Goal: Check status: Check status

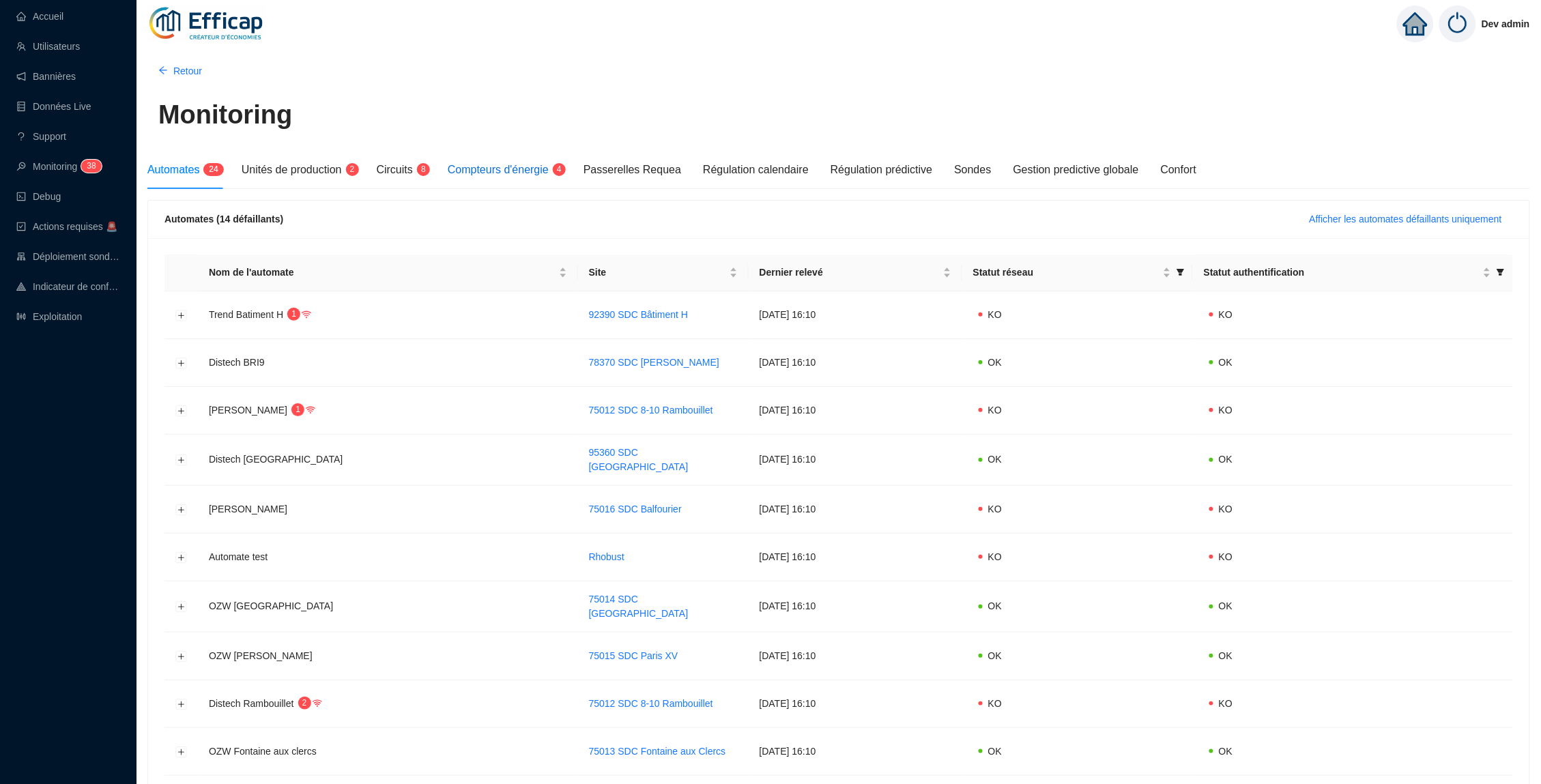
click at [478, 166] on span "Compteurs d'énergie" at bounding box center [498, 169] width 101 height 12
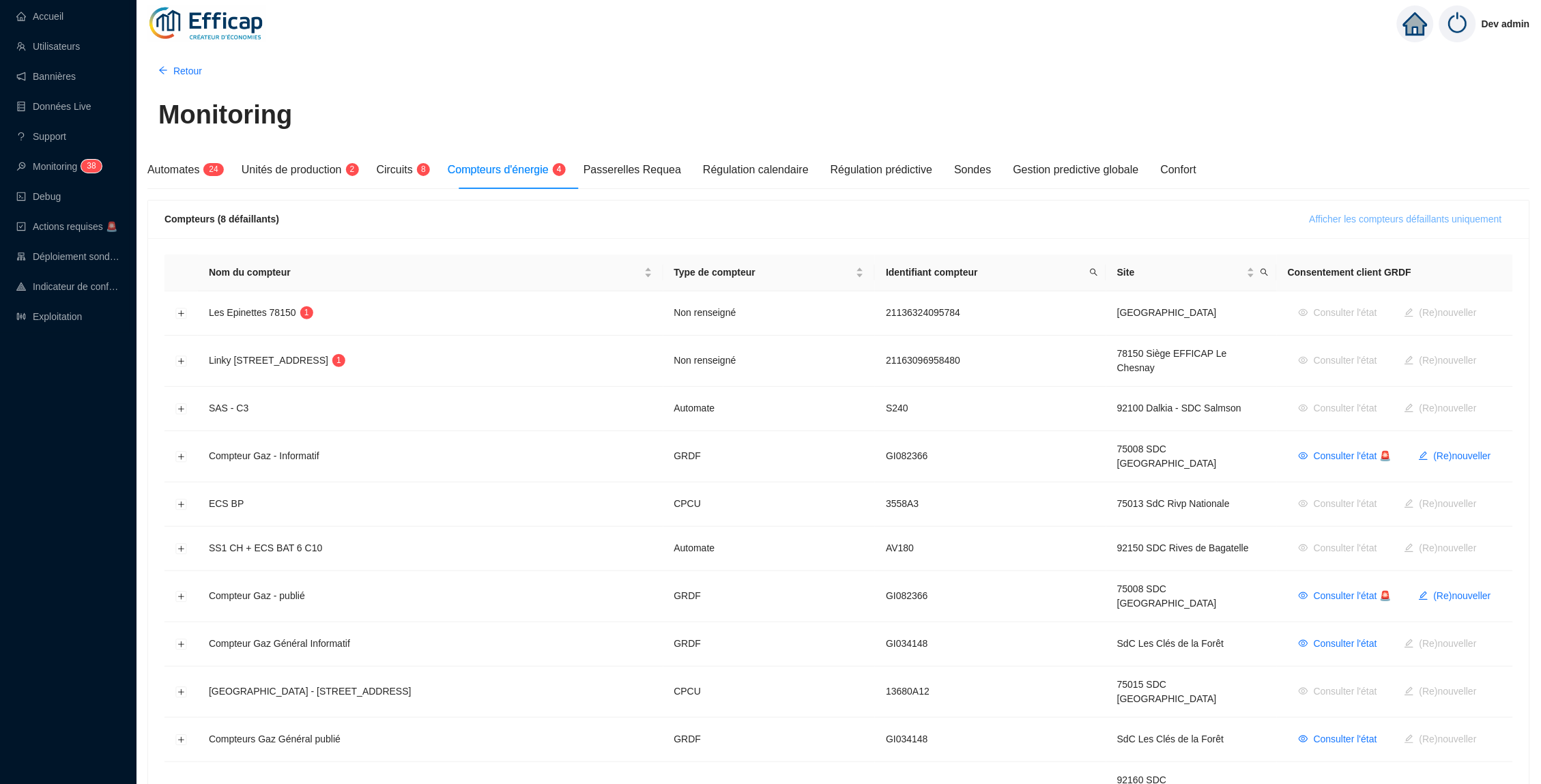
click at [1343, 218] on span "Afficher les compteurs défaillants uniquement" at bounding box center [1406, 219] width 193 height 15
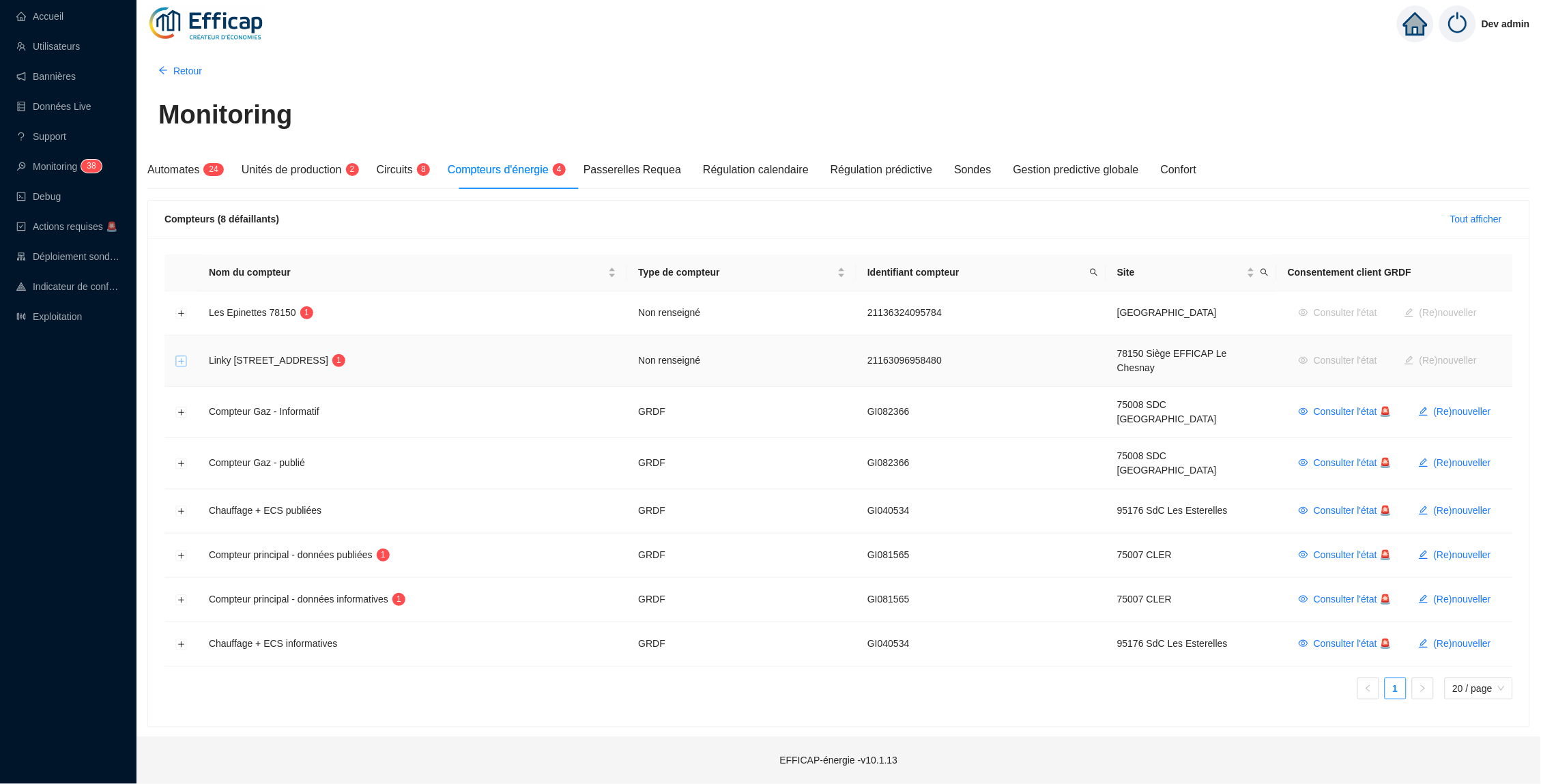
click at [180, 358] on button "Développer la ligne" at bounding box center [182, 362] width 11 height 11
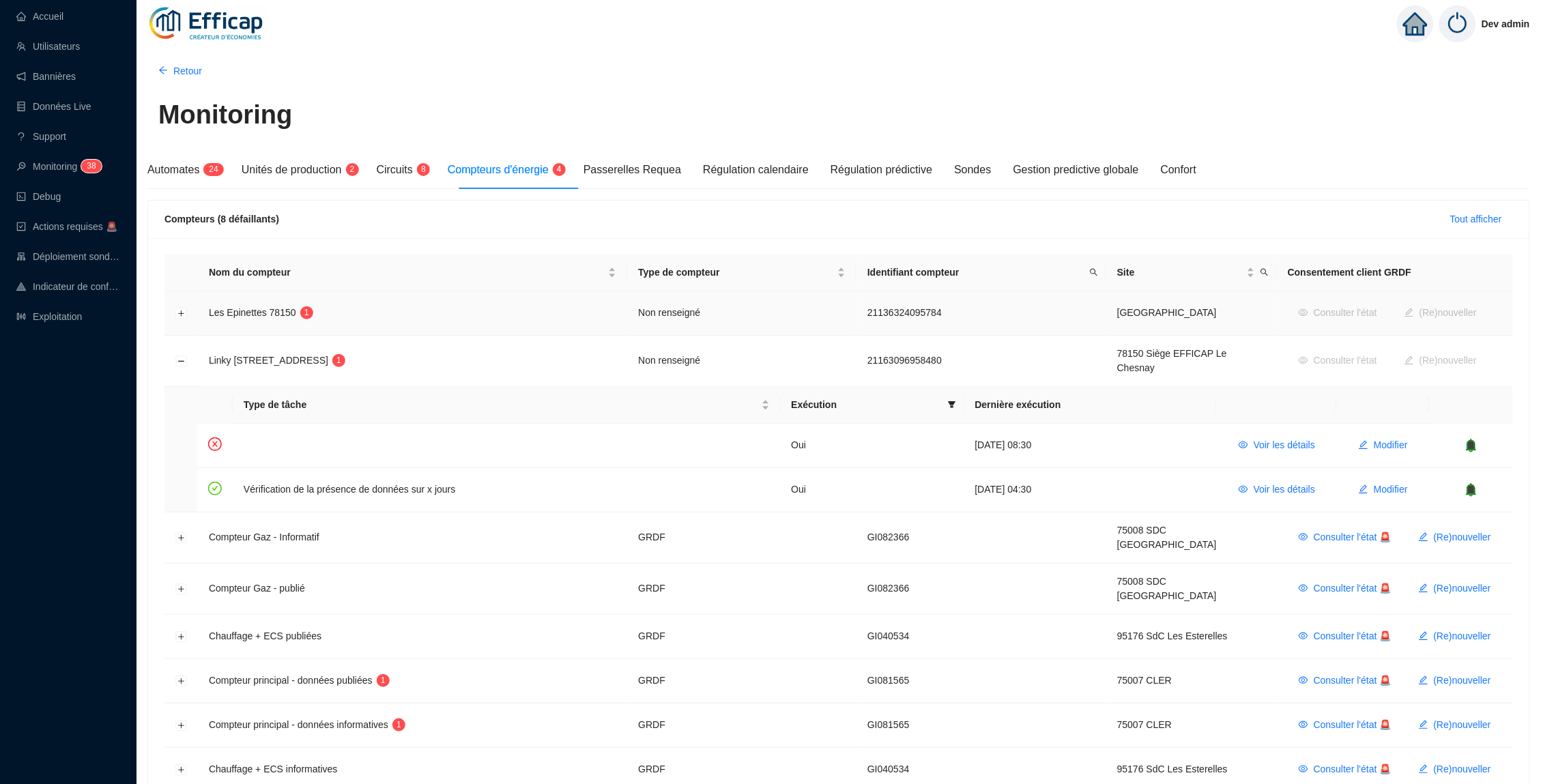
click at [193, 314] on td at bounding box center [181, 314] width 33 height 45
click at [182, 313] on button "Développer la ligne" at bounding box center [182, 314] width 11 height 11
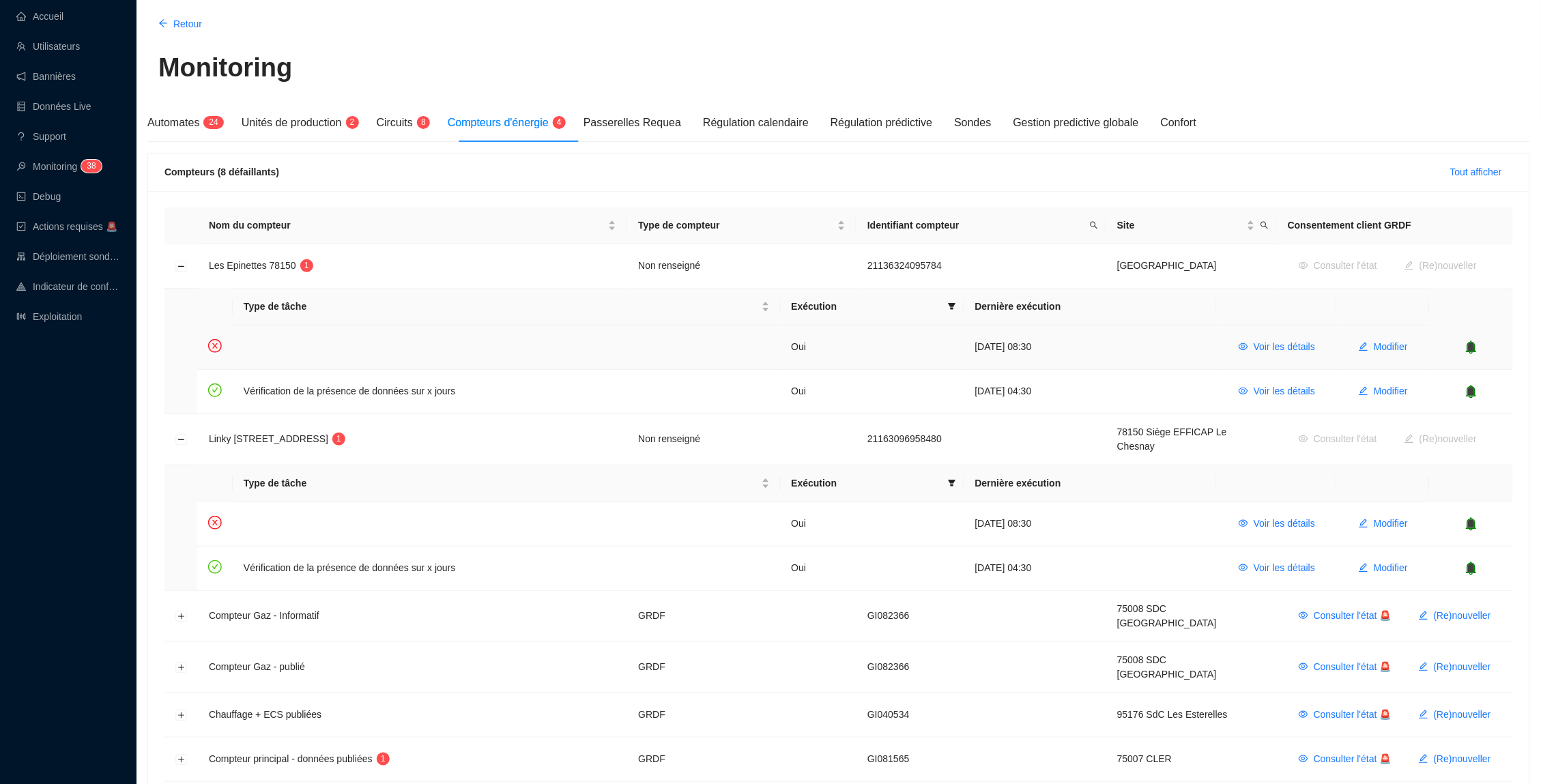
scroll to position [51, 0]
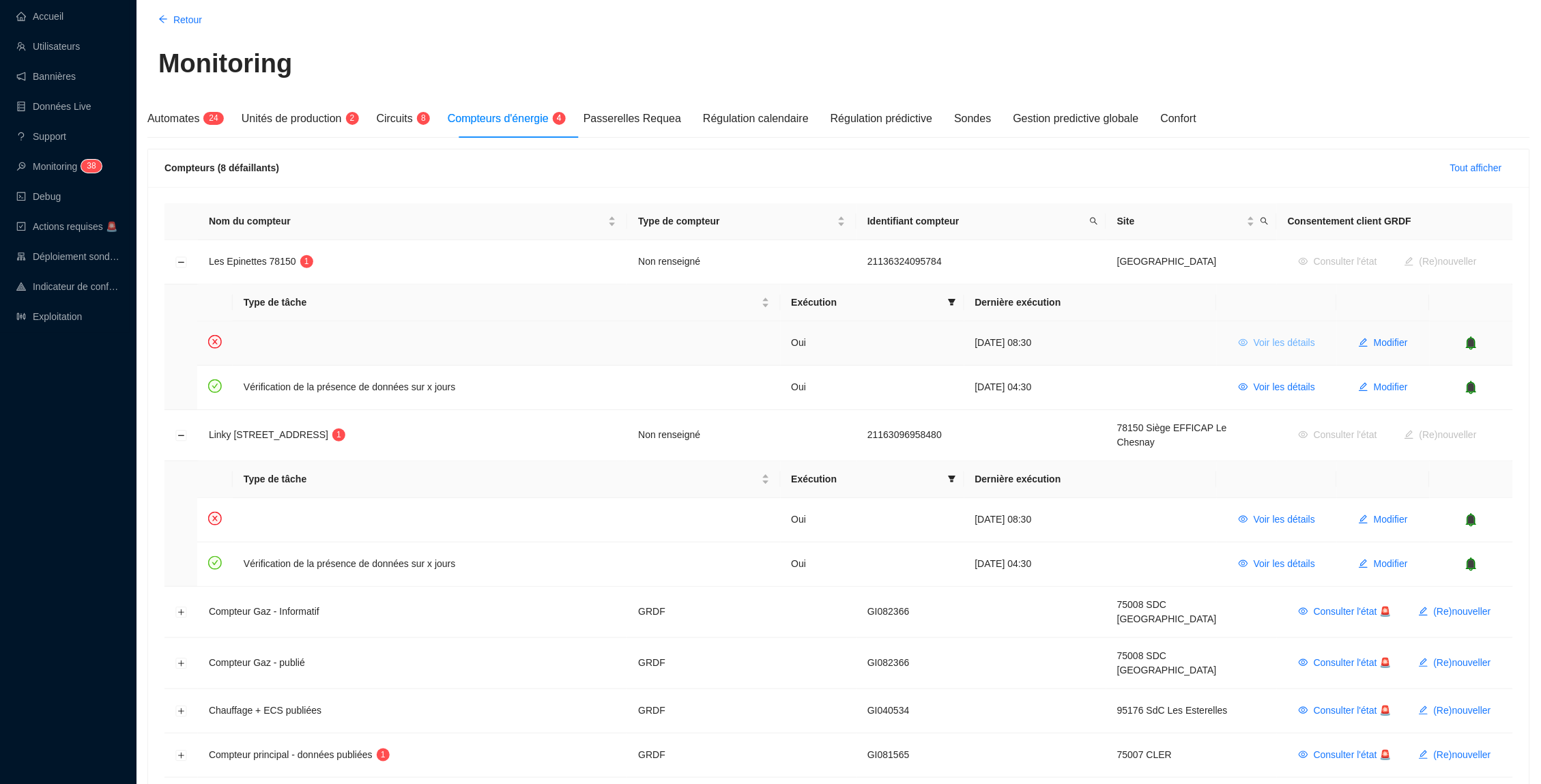
click at [1285, 340] on span "Voir les détails" at bounding box center [1285, 343] width 61 height 15
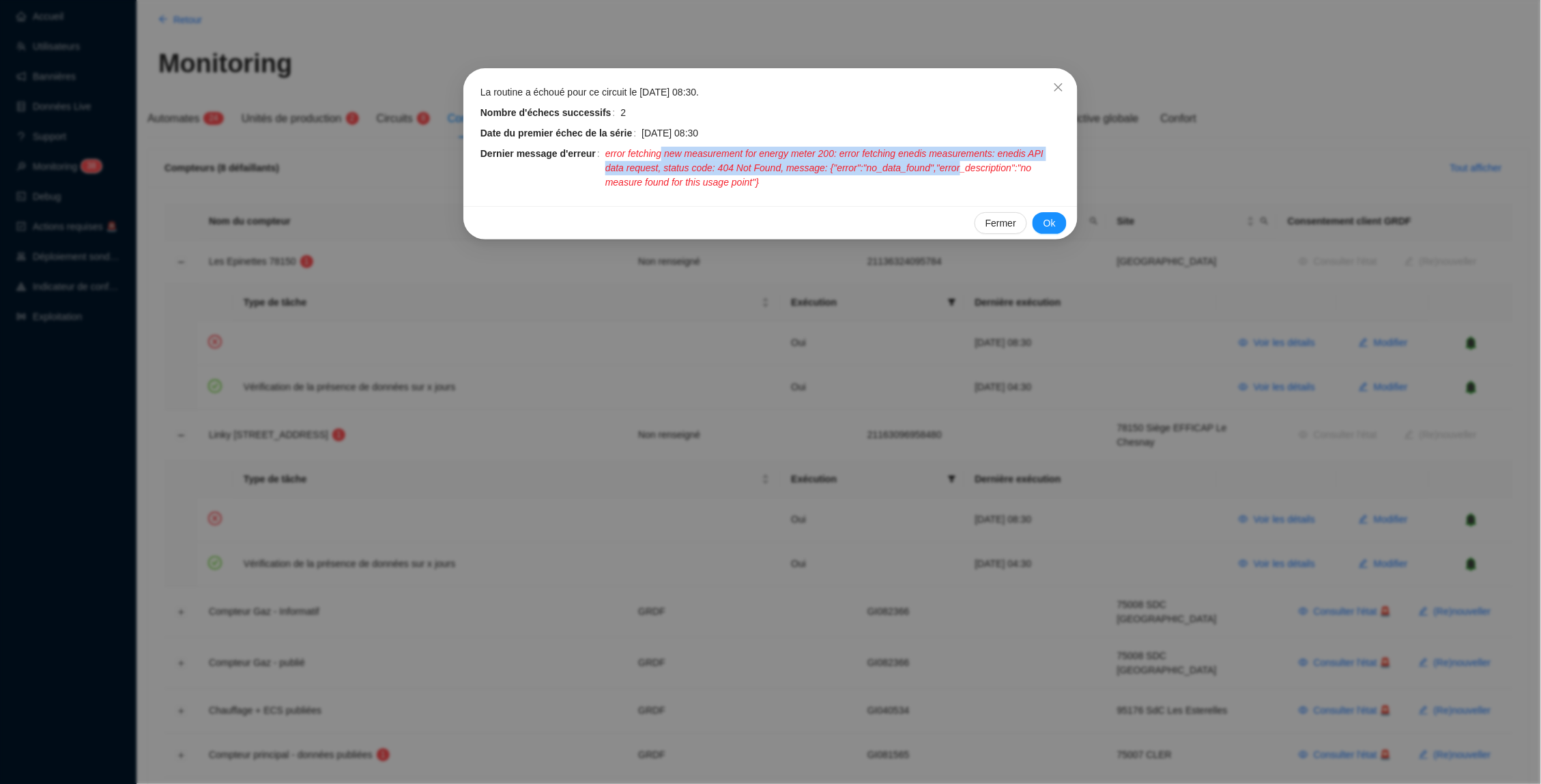
drag, startPoint x: 672, startPoint y: 153, endPoint x: 750, endPoint y: 177, distance: 81.6
click at [750, 177] on span "error fetching new measurement for energy meter 200: error fetching enedis meas…" at bounding box center [833, 168] width 456 height 43
click at [775, 181] on span "error fetching new measurement for energy meter 200: error fetching enedis meas…" at bounding box center [833, 168] width 456 height 43
click at [1058, 90] on icon "close" at bounding box center [1059, 88] width 11 height 11
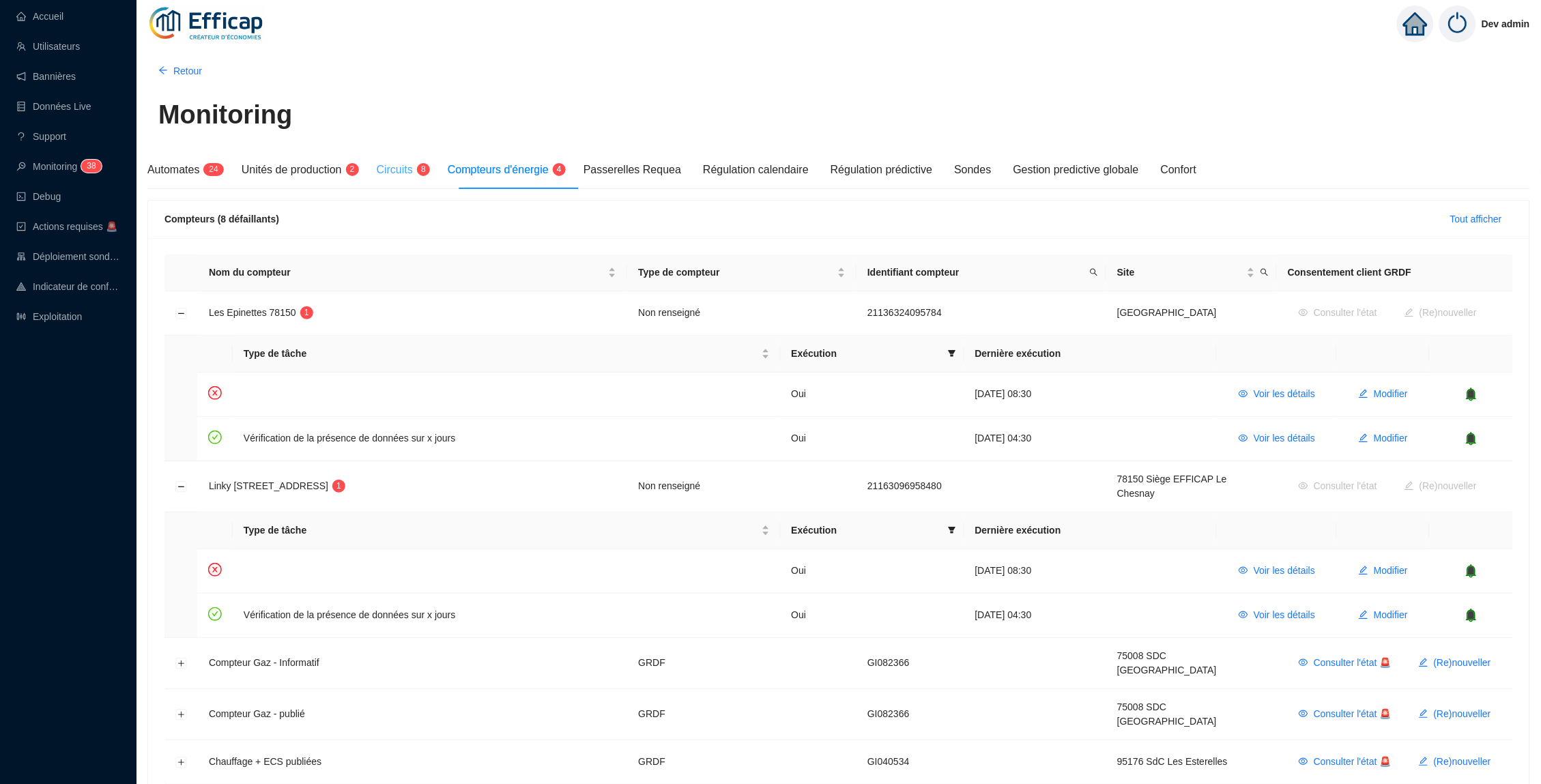
scroll to position [0, 0]
click at [413, 170] on span "Circuits" at bounding box center [395, 169] width 36 height 12
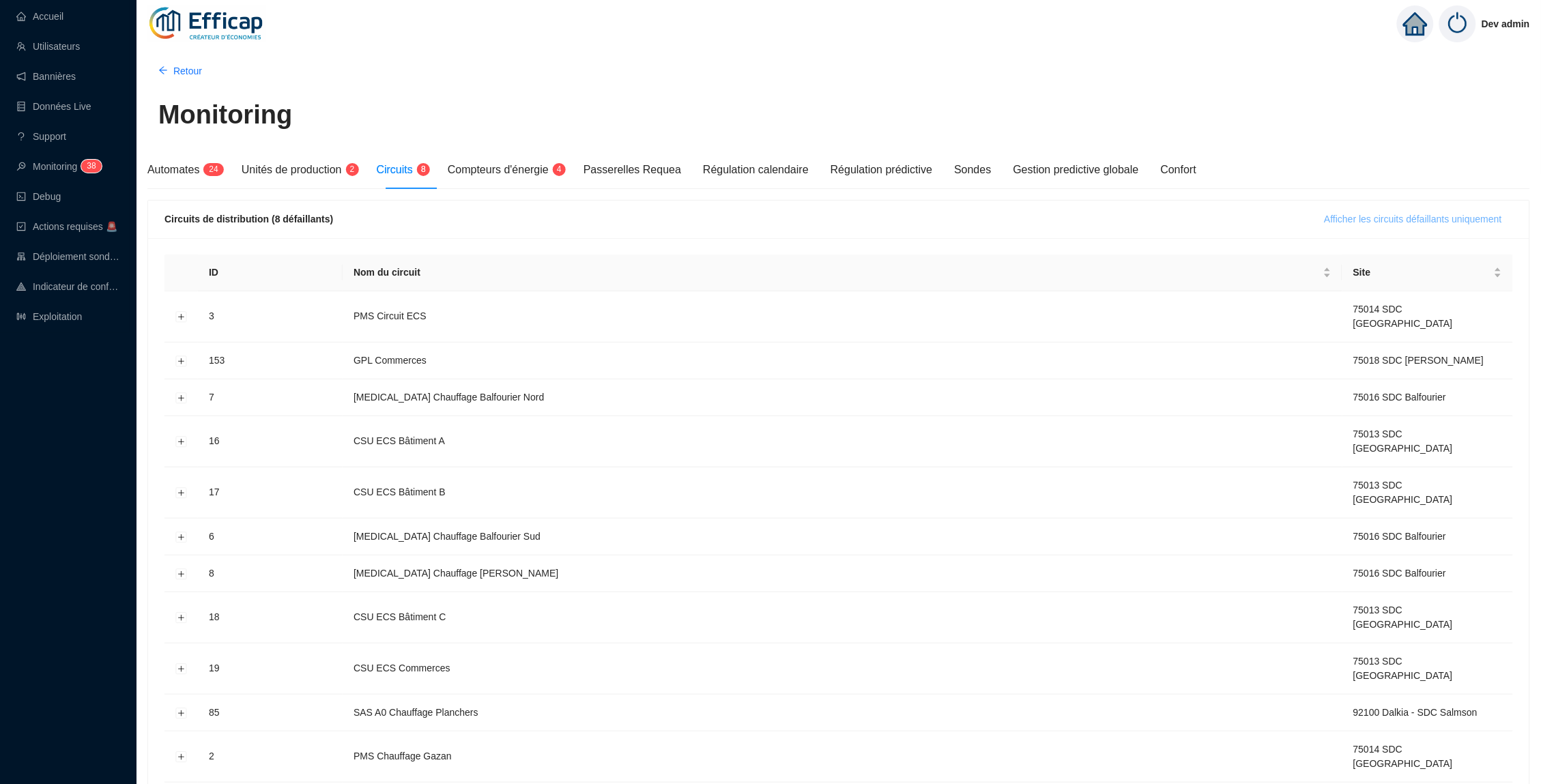
click at [1357, 215] on span "Afficher les circuits défaillants uniquement" at bounding box center [1414, 219] width 177 height 15
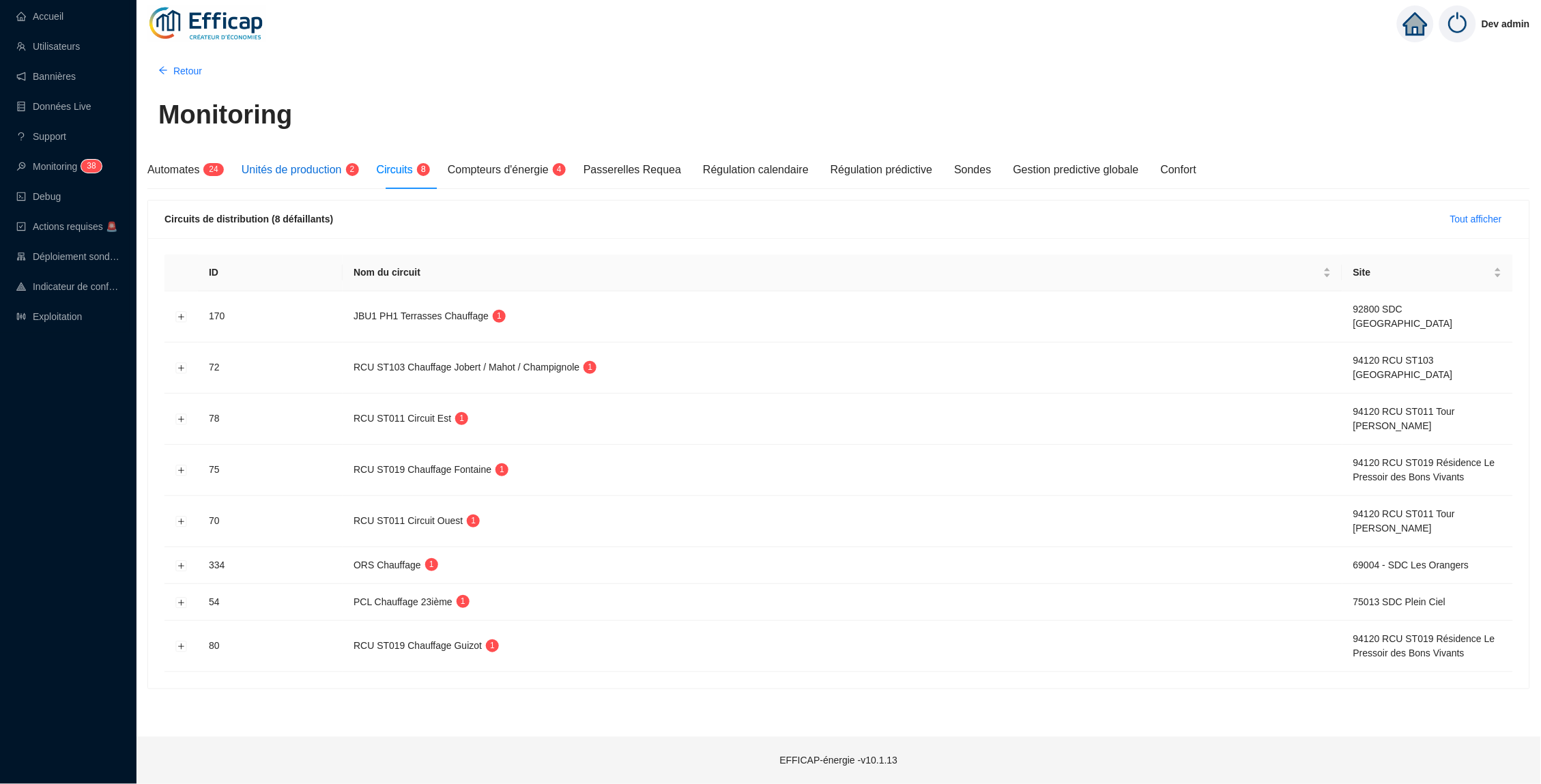
click at [326, 175] on span "Unités de production" at bounding box center [292, 169] width 100 height 12
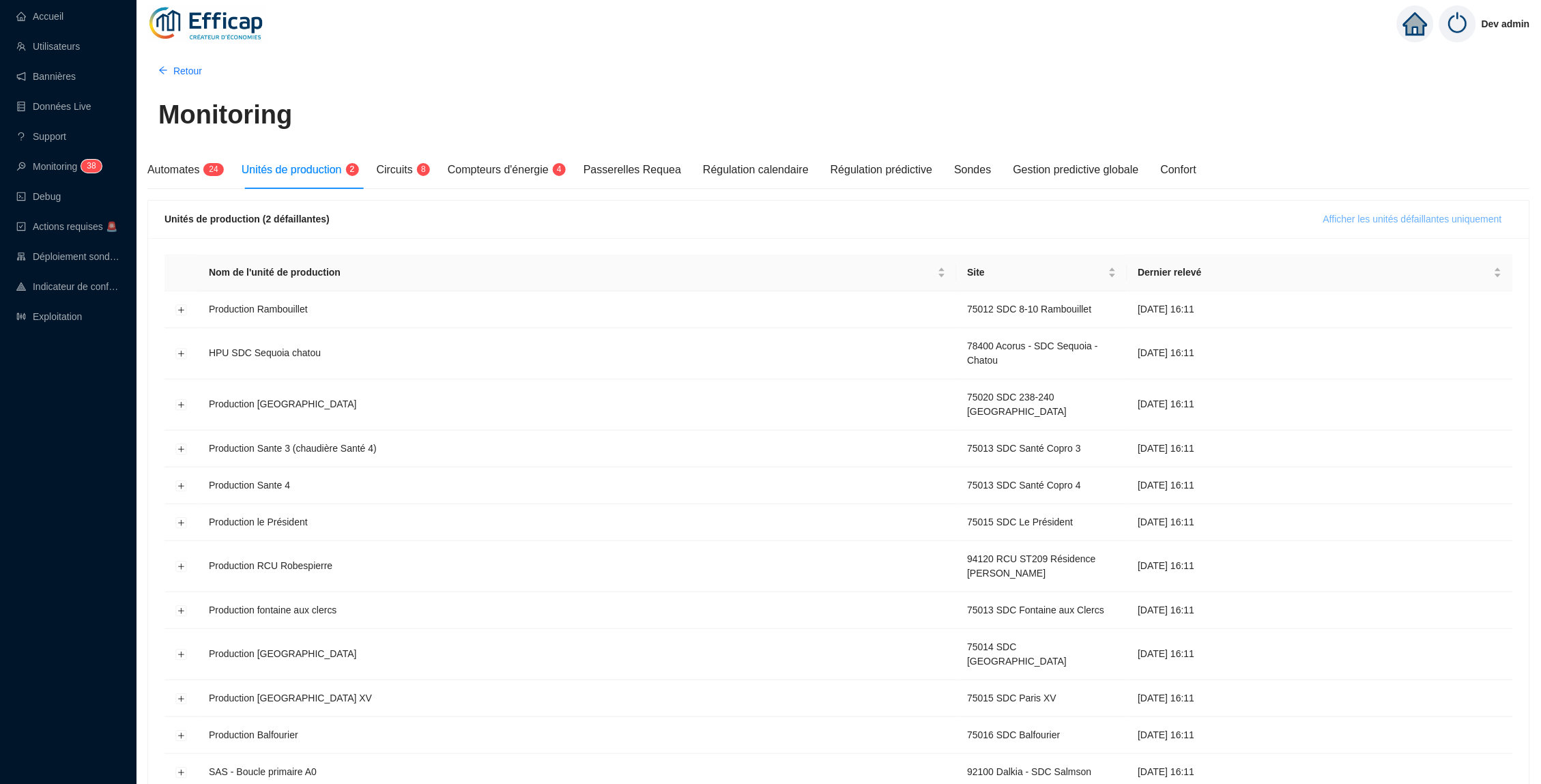
click at [1326, 212] on span "Afficher les unités défaillantes uniquement" at bounding box center [1413, 219] width 179 height 15
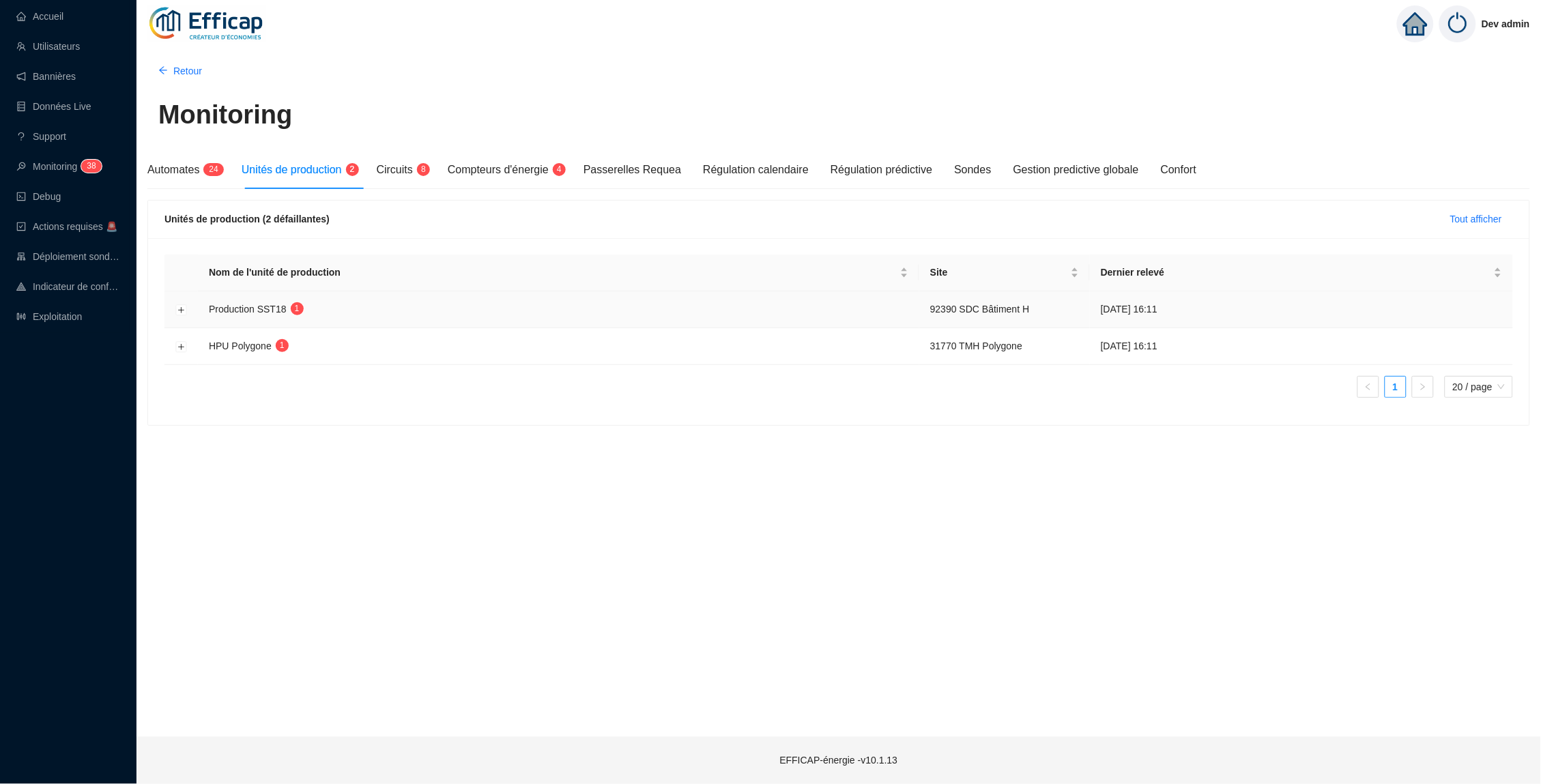
click at [179, 315] on td at bounding box center [181, 310] width 33 height 37
click at [179, 310] on button "Développer la ligne" at bounding box center [182, 310] width 11 height 11
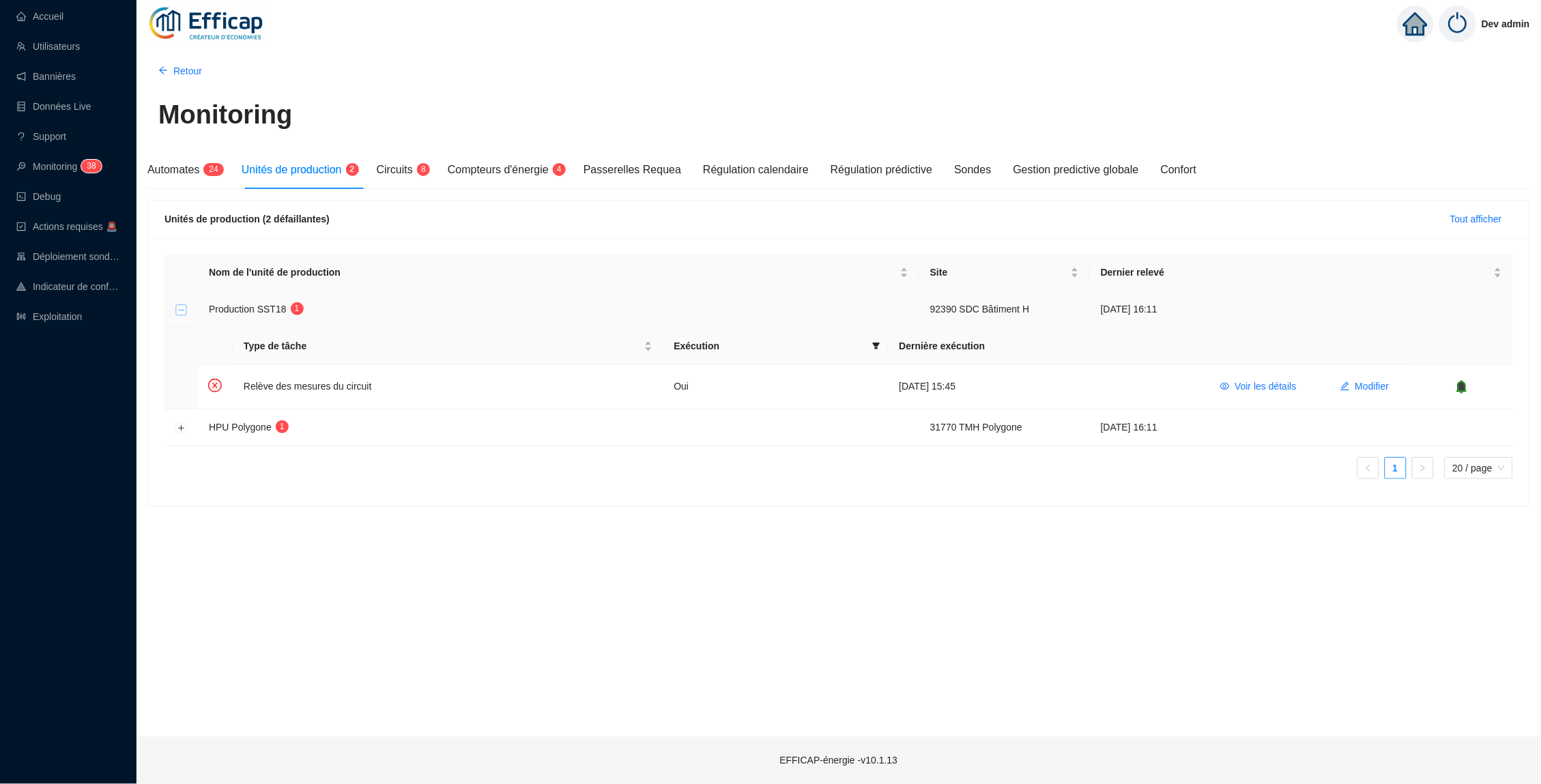
click at [179, 310] on button "Réduire la ligne" at bounding box center [182, 310] width 11 height 11
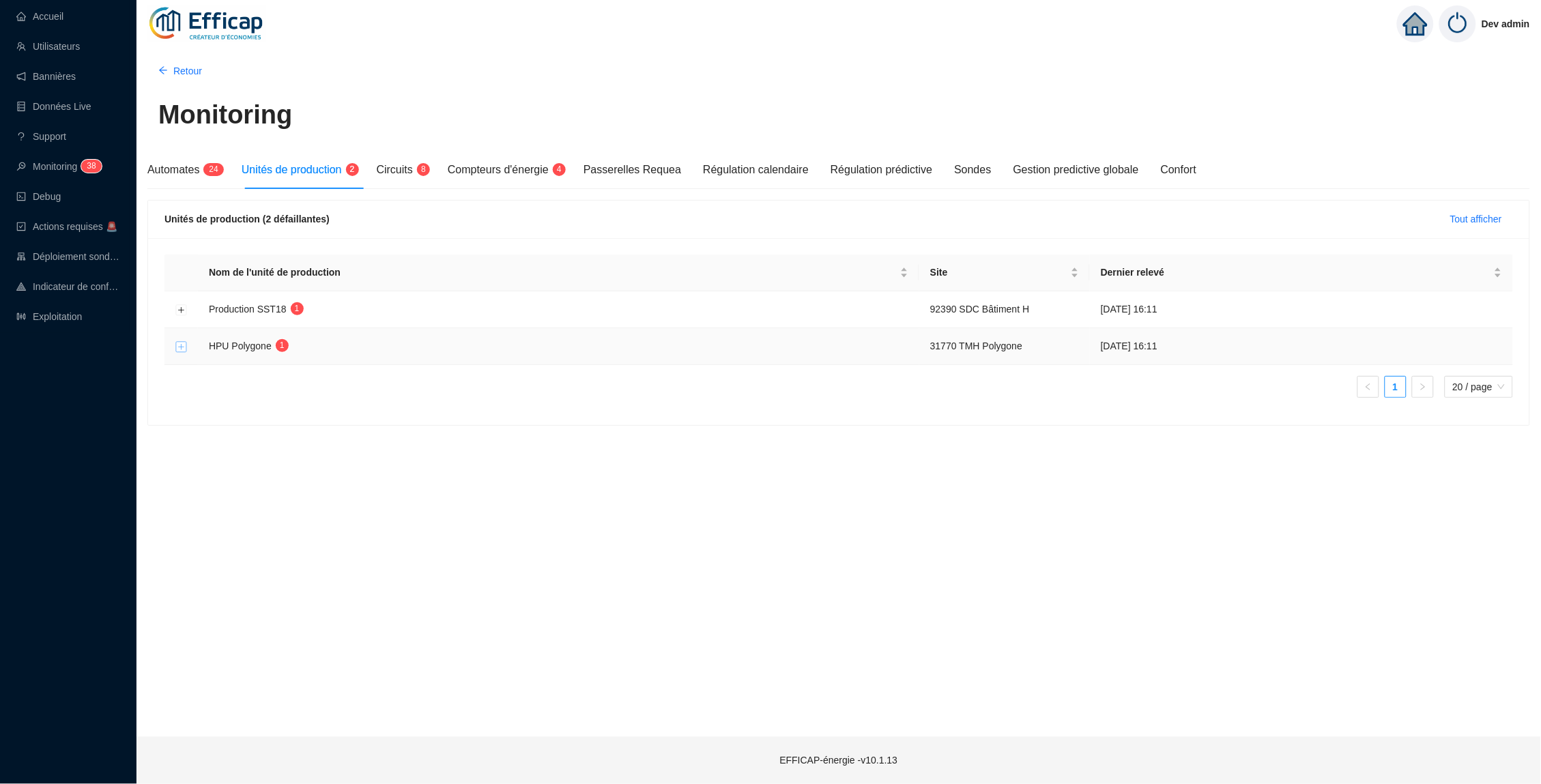
click at [182, 341] on button "Développer la ligne" at bounding box center [182, 346] width 11 height 11
click at [180, 342] on button "Réduire la ligne" at bounding box center [182, 346] width 11 height 11
click at [180, 342] on button "Développer la ligne" at bounding box center [182, 346] width 11 height 11
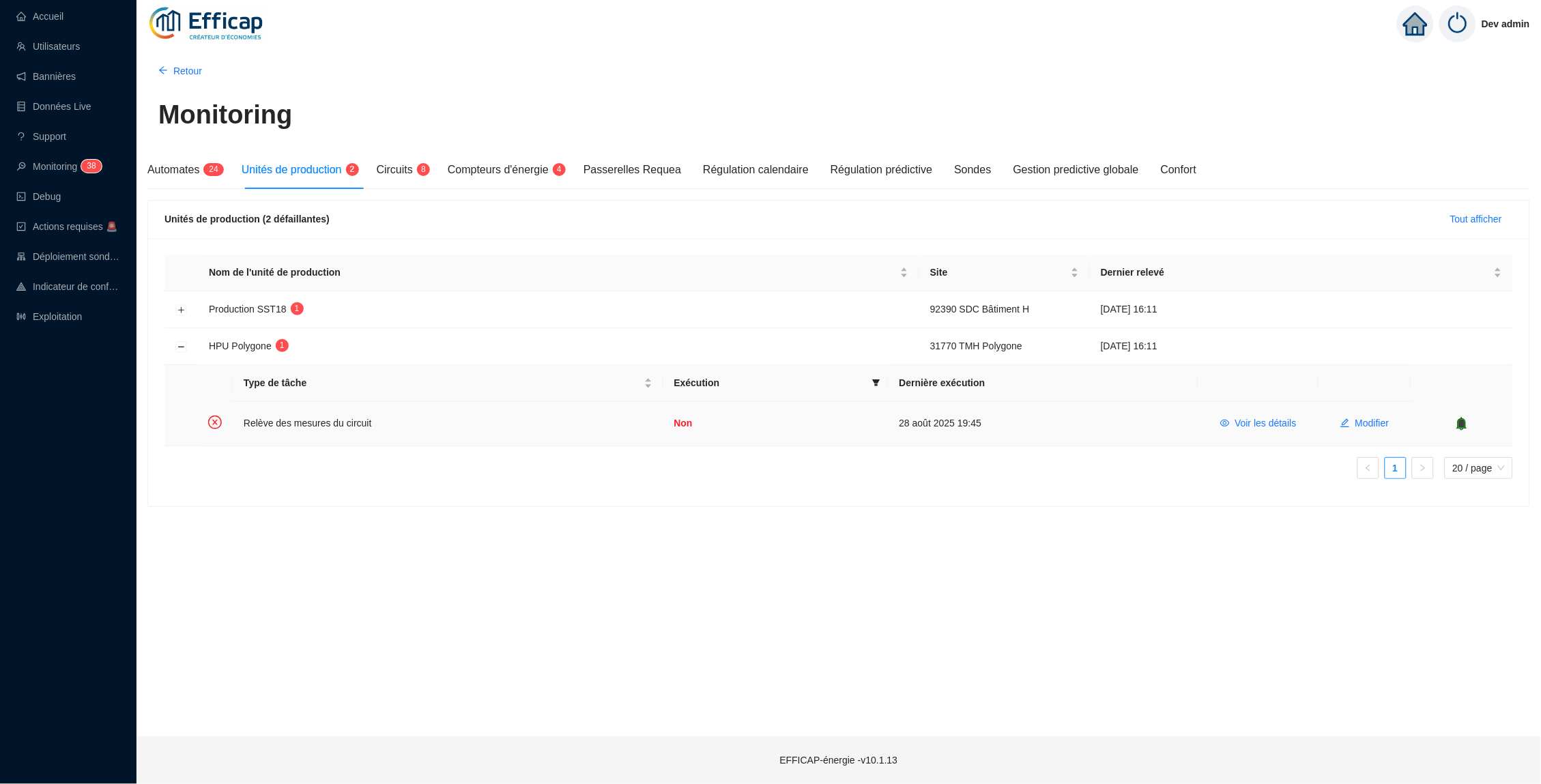
click at [1464, 422] on icon "bell" at bounding box center [1462, 423] width 9 height 10
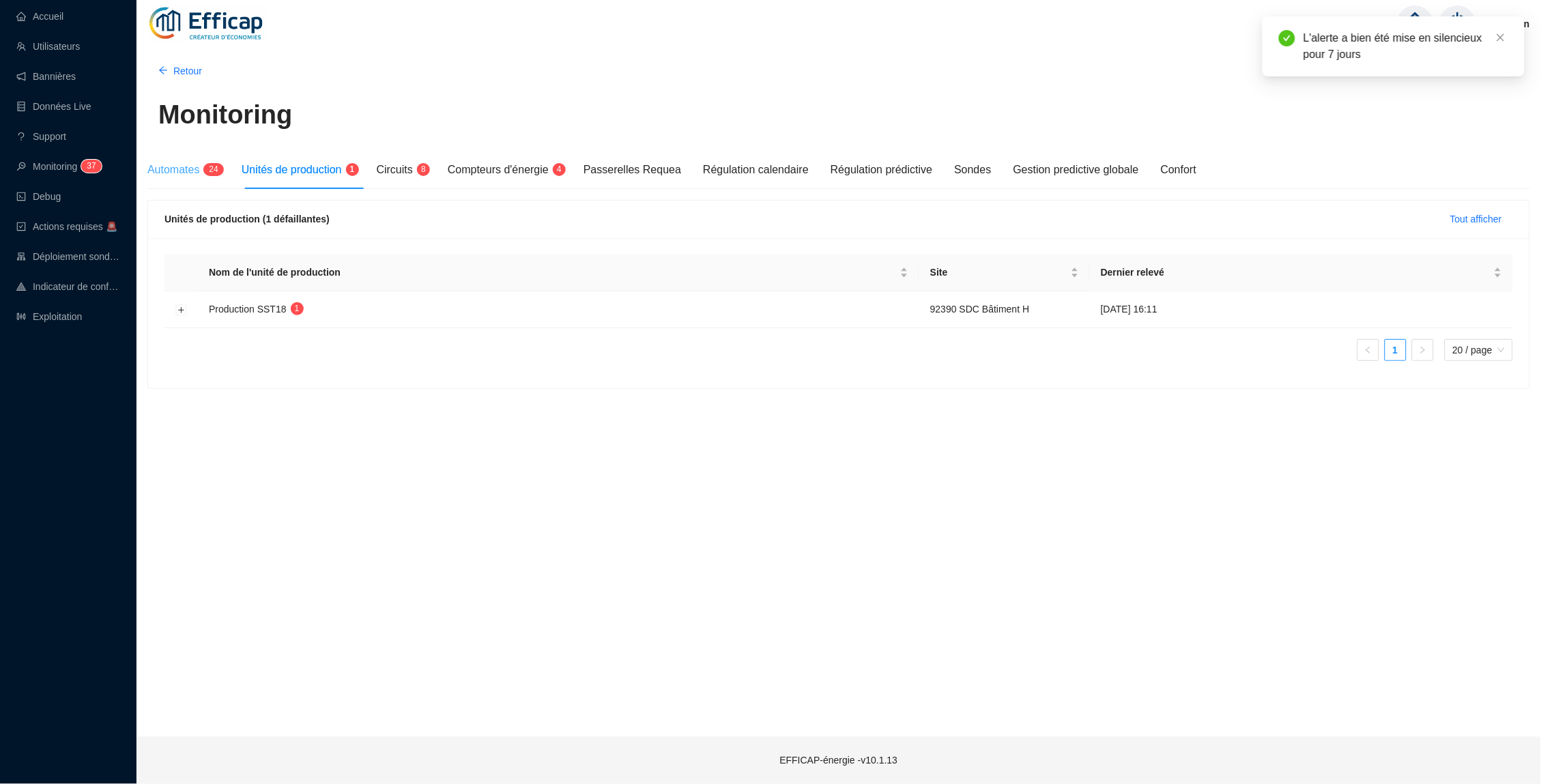
click at [172, 180] on div "Automates 2 4" at bounding box center [184, 170] width 72 height 38
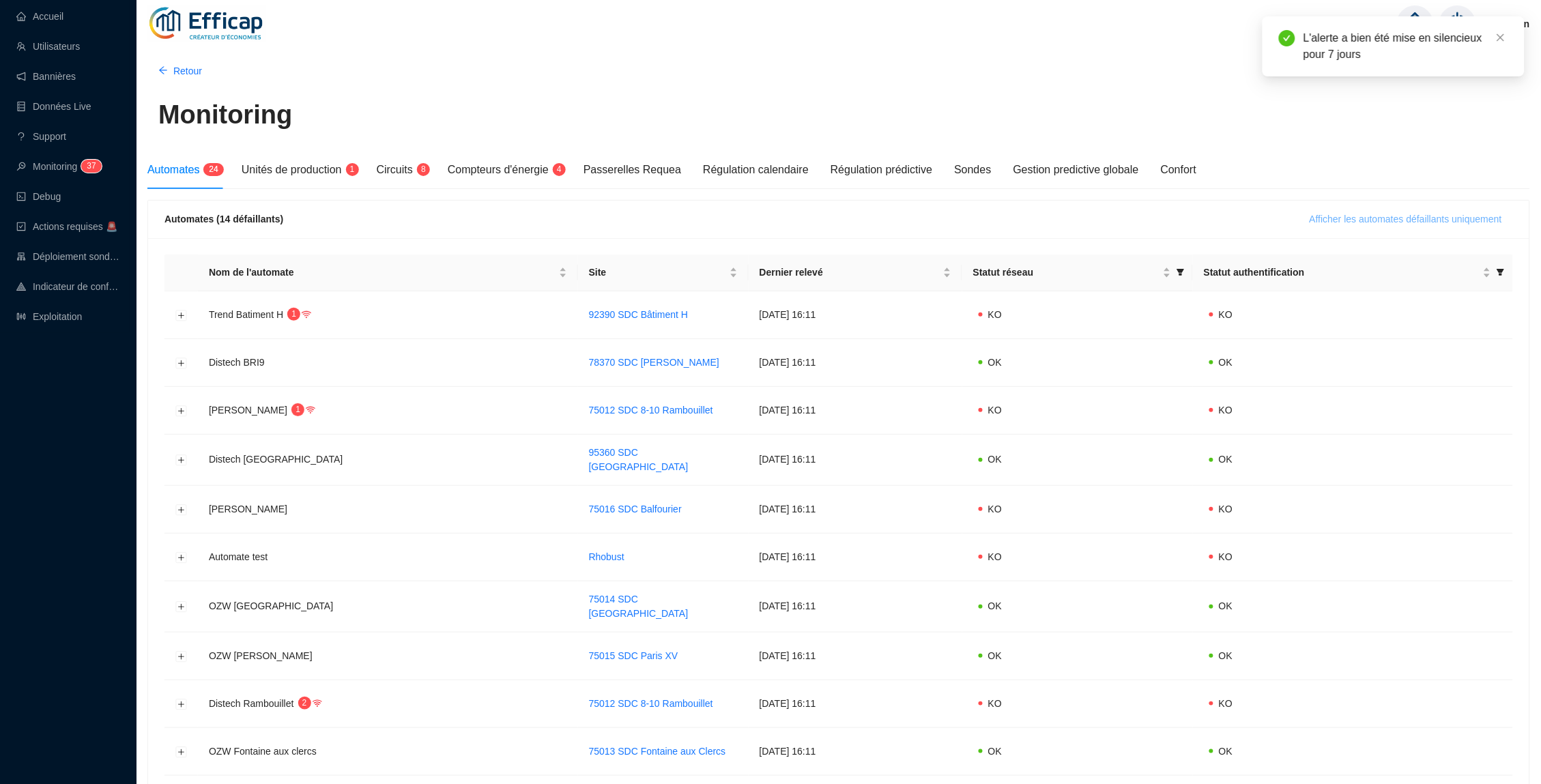
click at [1322, 217] on span "Afficher les automates défaillants uniquement" at bounding box center [1406, 219] width 193 height 15
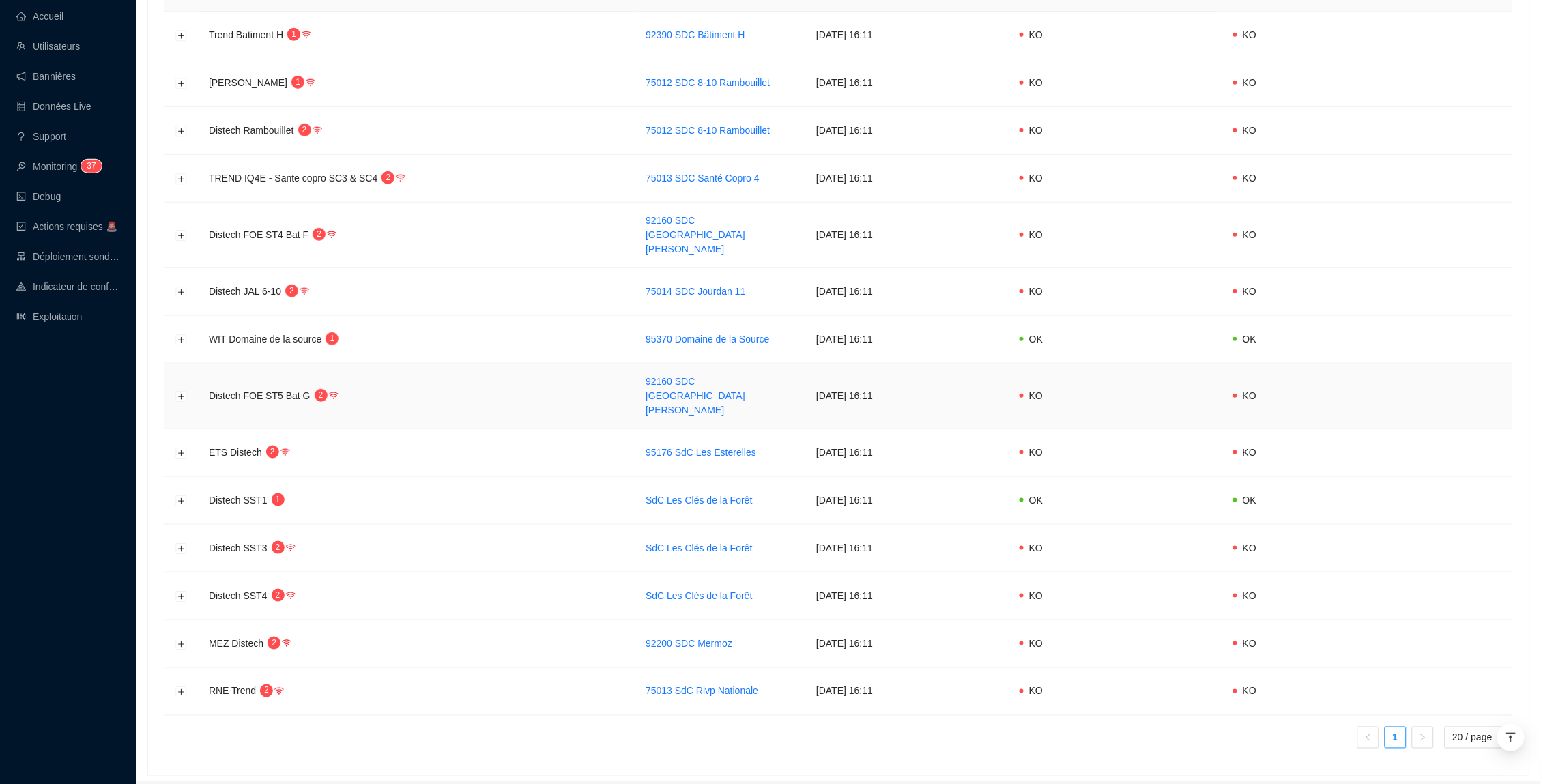
scroll to position [279, 0]
click at [70, 322] on link "Exploitation" at bounding box center [49, 317] width 65 height 11
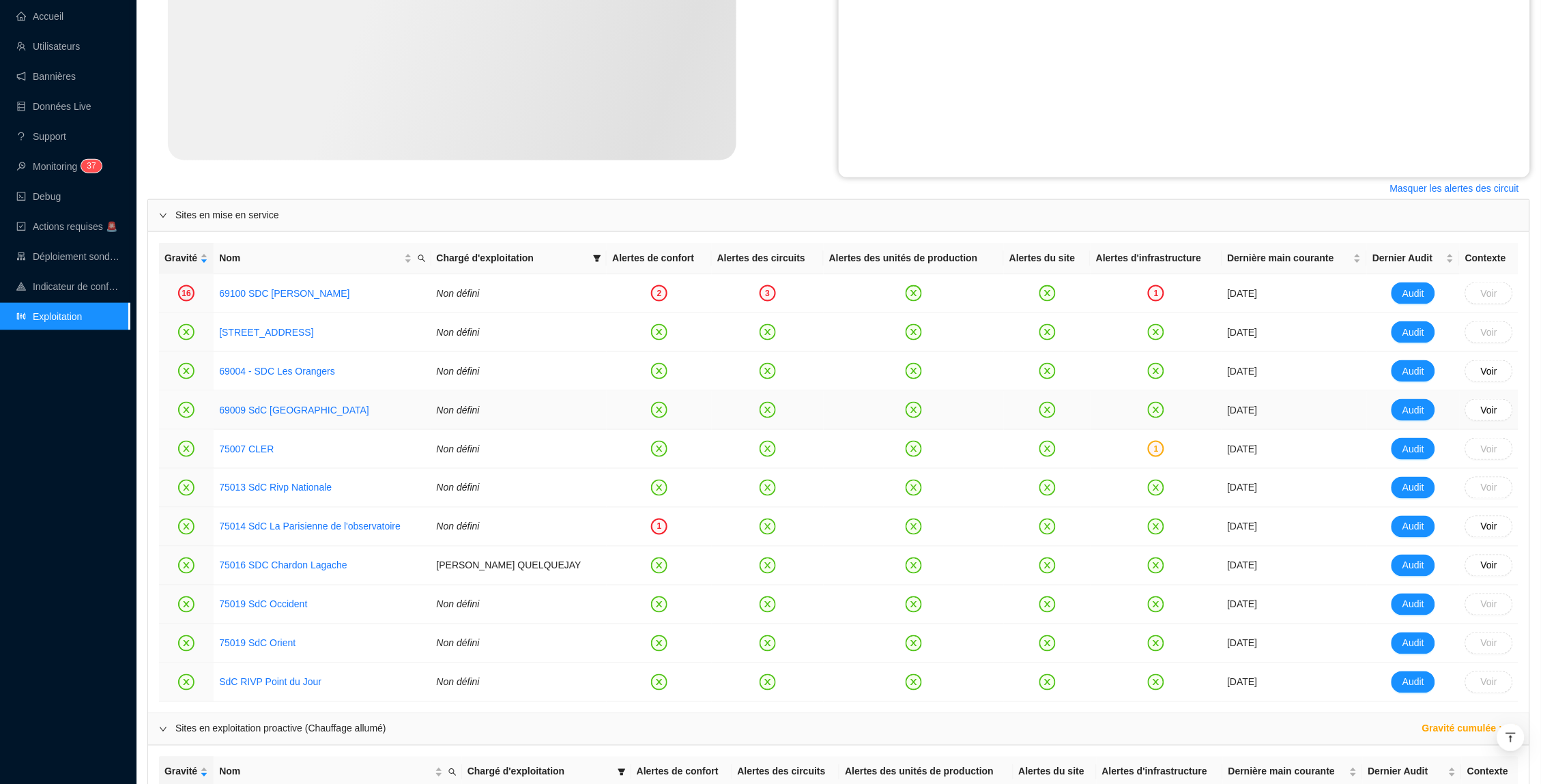
scroll to position [559, 0]
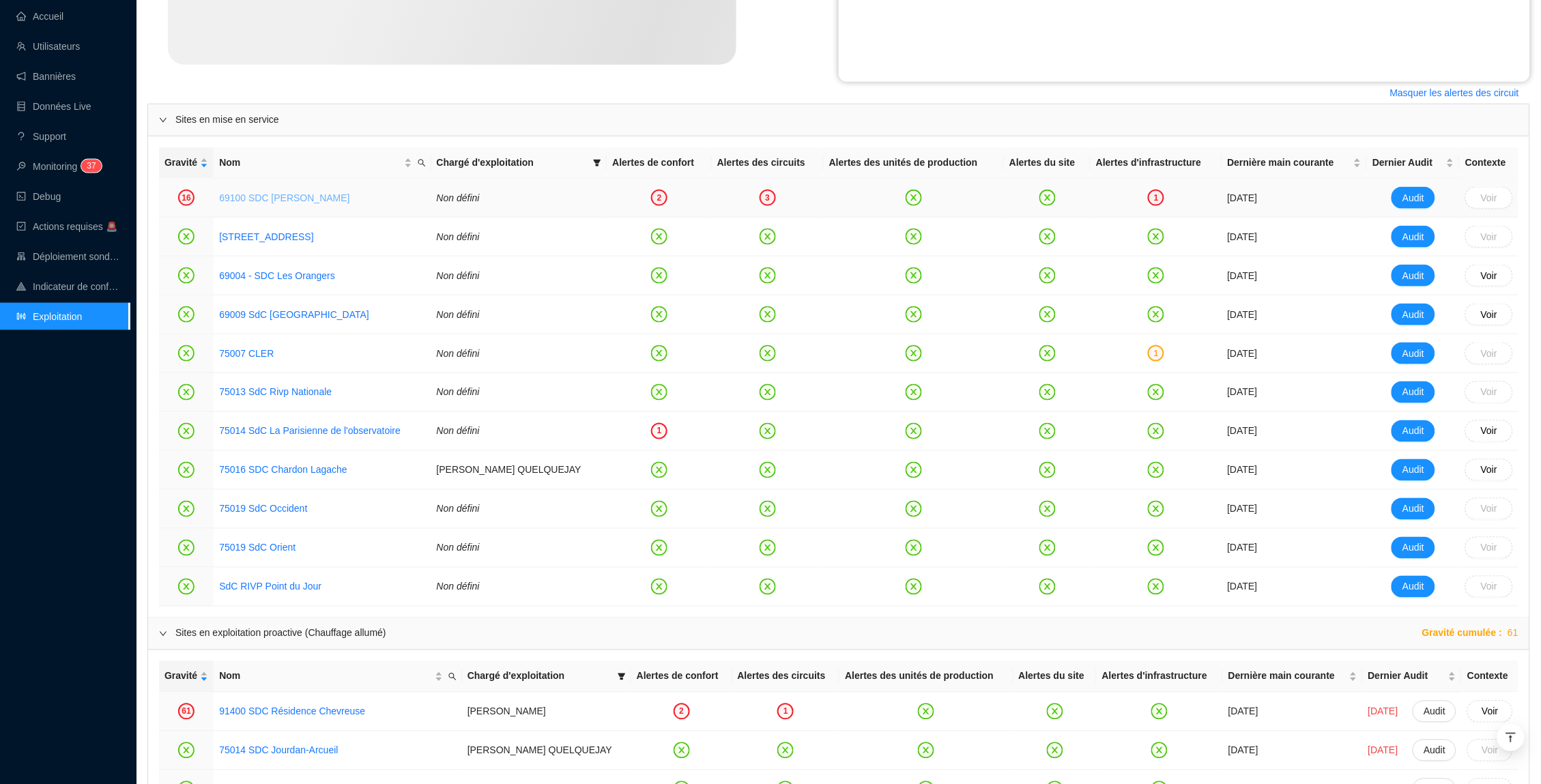
click at [247, 195] on link "69100 SDC [PERSON_NAME]" at bounding box center [284, 198] width 130 height 11
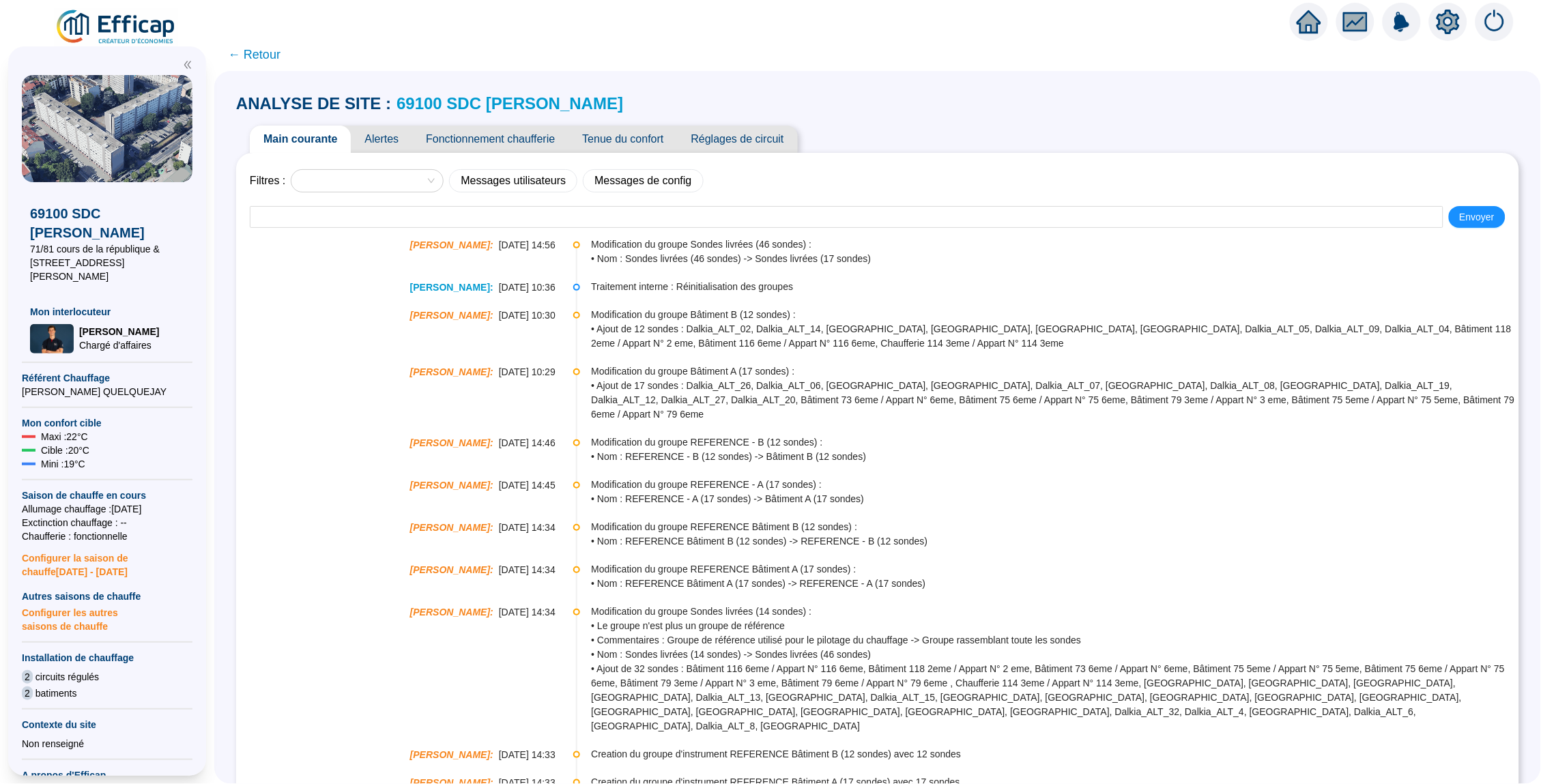
click at [392, 143] on span "Alertes" at bounding box center [381, 138] width 61 height 27
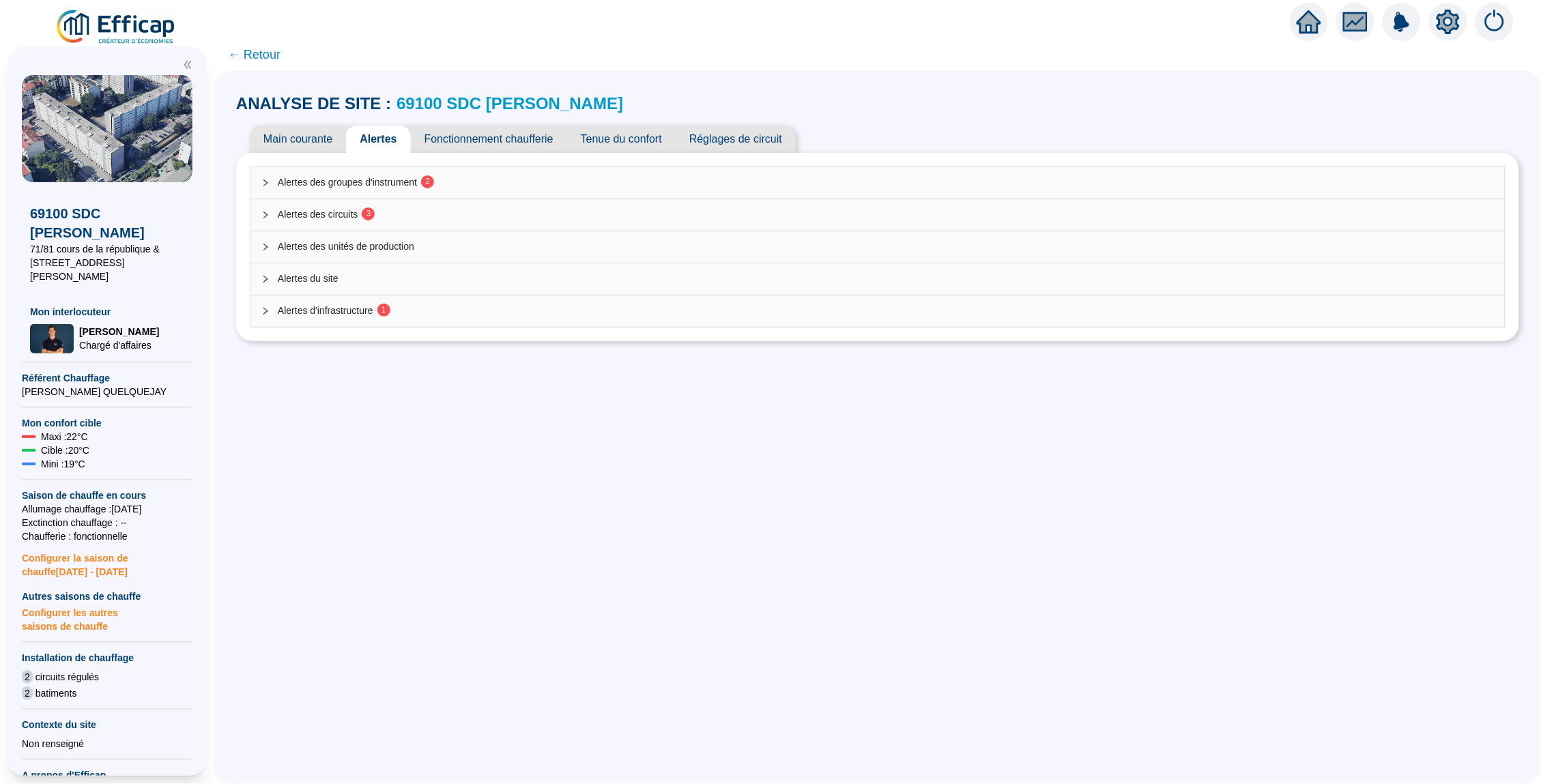
click at [534, 192] on div "Alertes des groupes d'instrument 2" at bounding box center [878, 182] width 1255 height 31
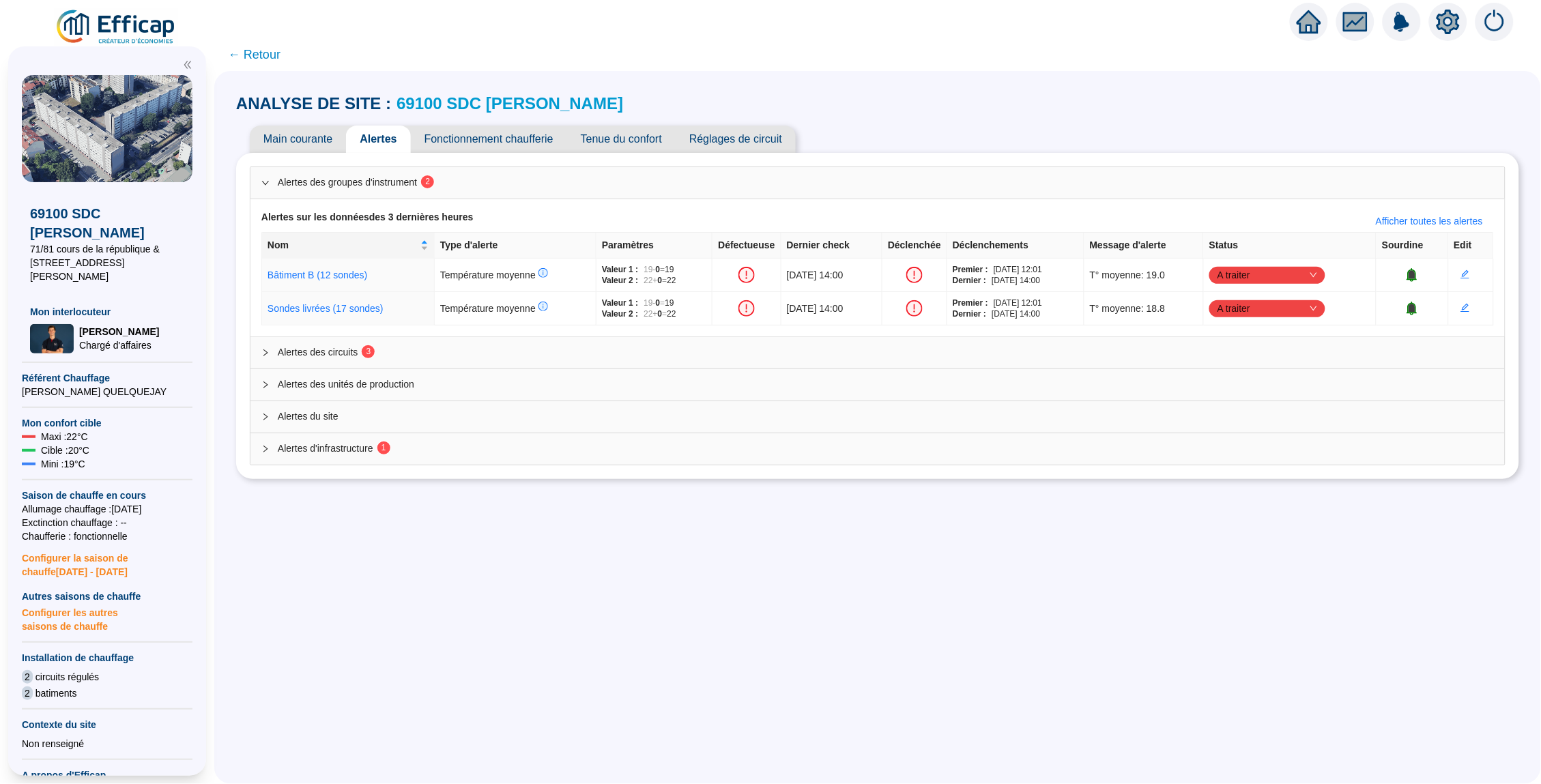
click at [617, 345] on span "Alertes des circuits 3" at bounding box center [886, 352] width 1217 height 15
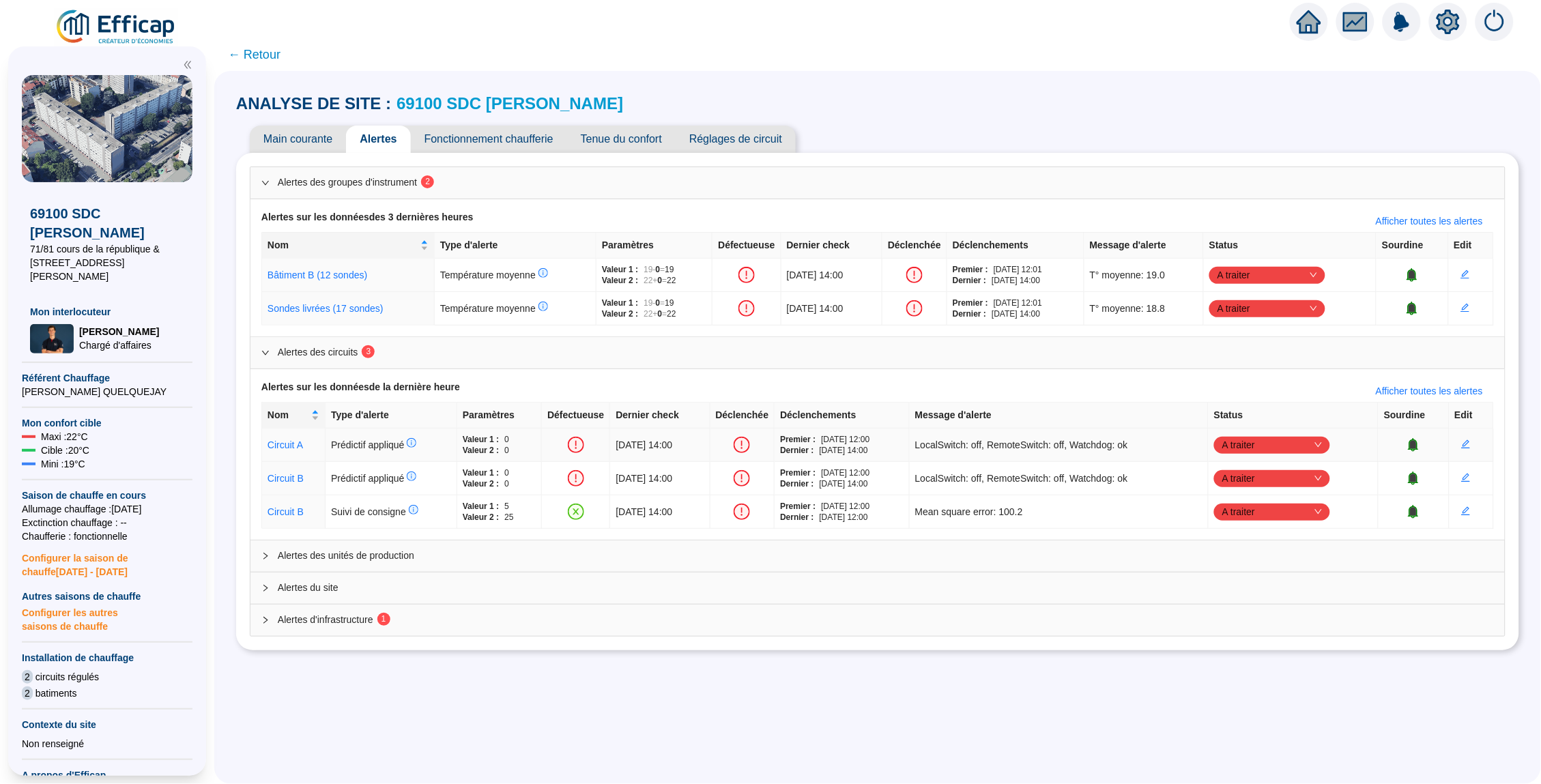
click at [1418, 443] on icon "bell" at bounding box center [1414, 445] width 9 height 10
click at [1418, 474] on icon "bell" at bounding box center [1414, 478] width 9 height 10
click at [433, 627] on div "Alertes d'infrastructure 1" at bounding box center [878, 620] width 1255 height 31
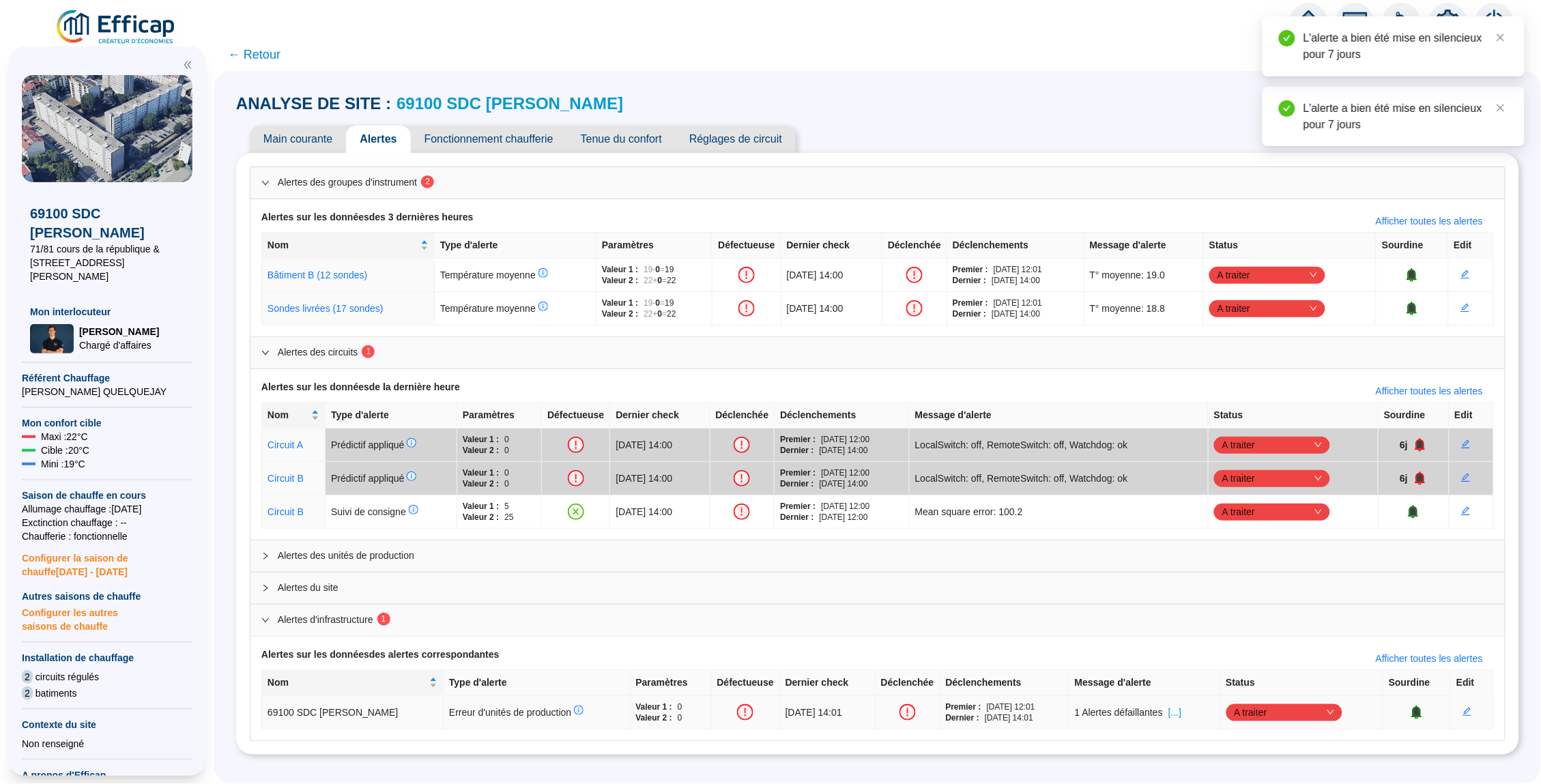
click at [1182, 710] on span "[...]" at bounding box center [1175, 712] width 13 height 15
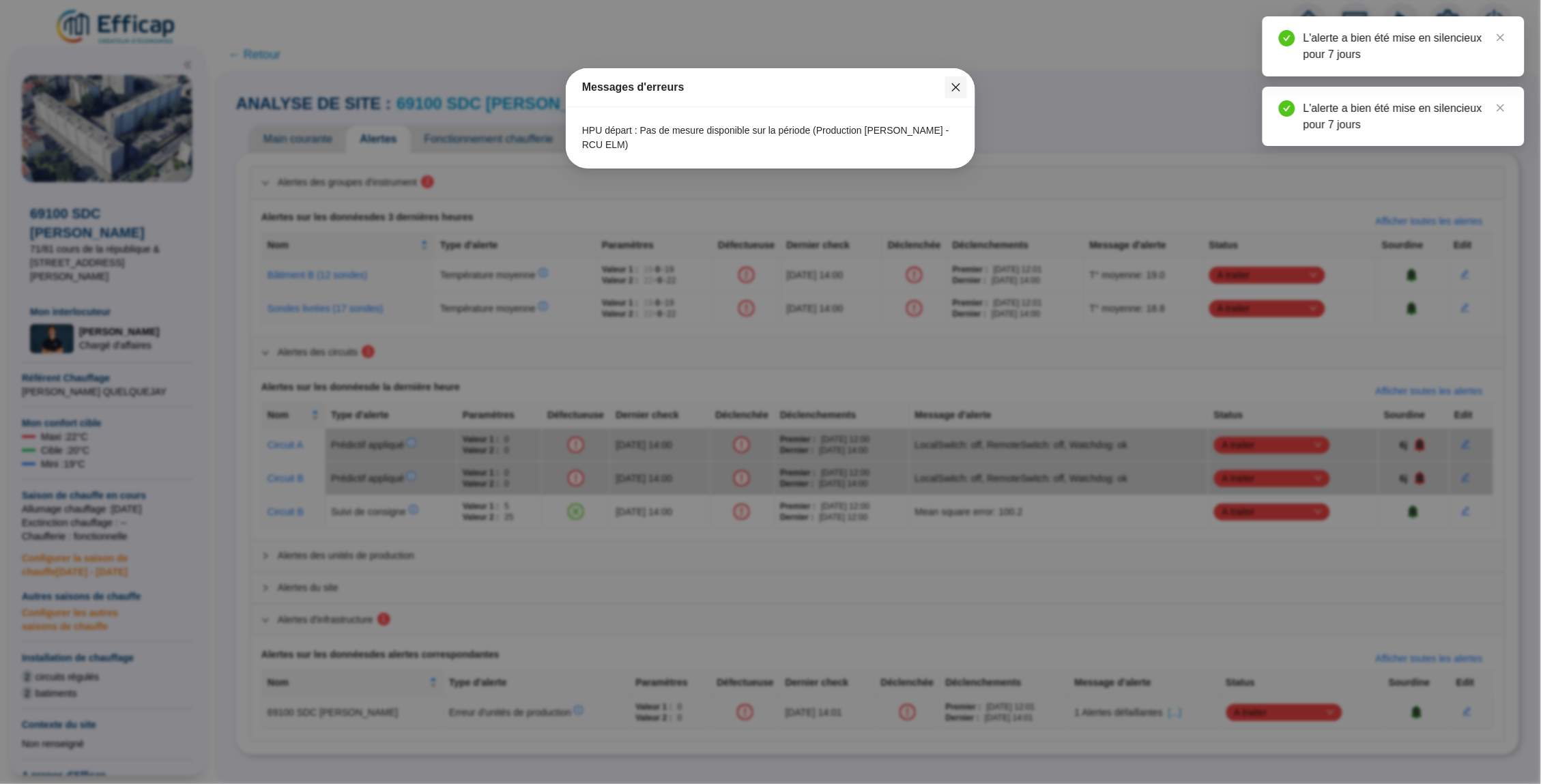
click at [958, 89] on icon "close" at bounding box center [956, 88] width 11 height 11
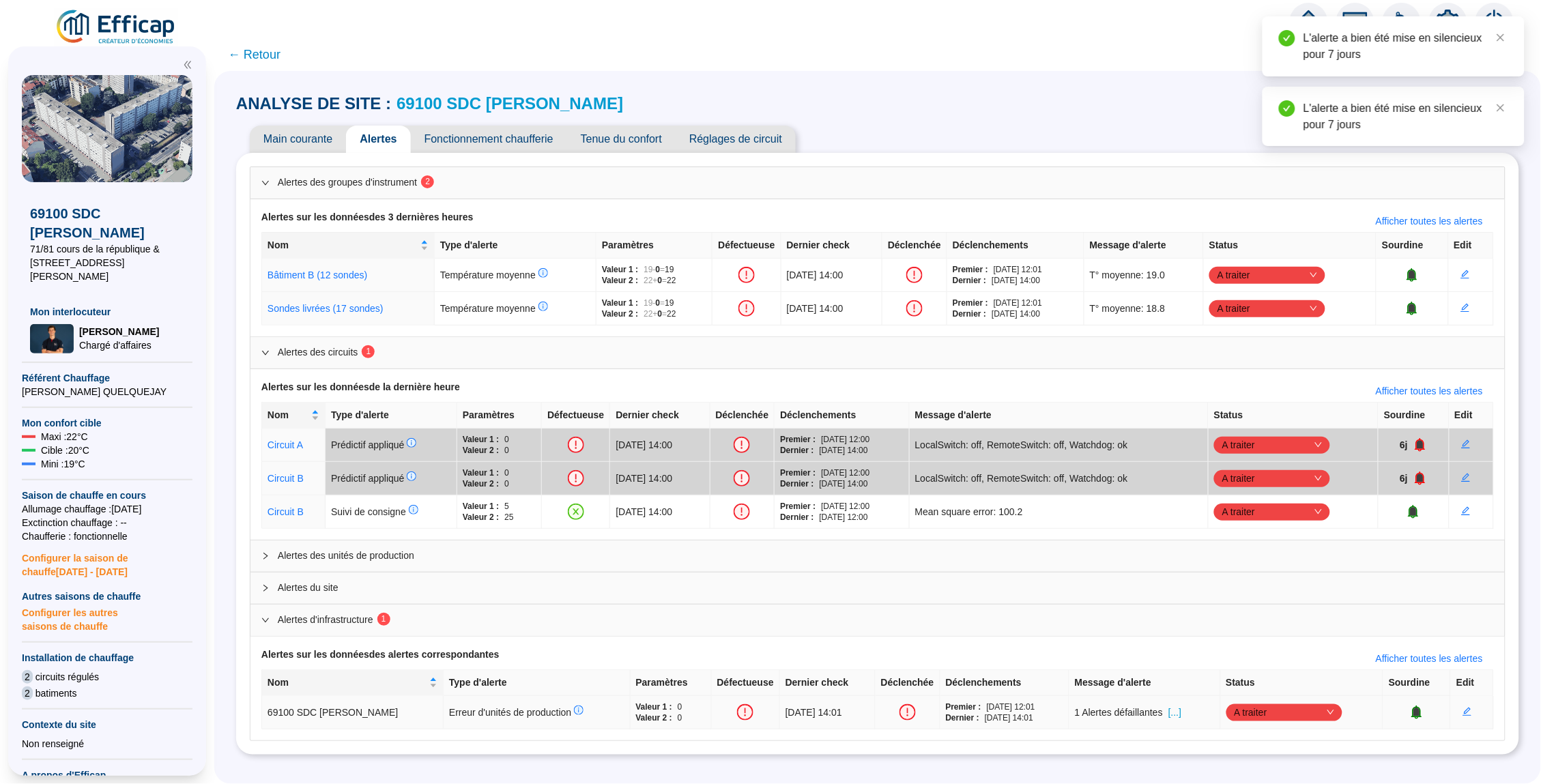
click at [1423, 711] on icon "bell" at bounding box center [1417, 712] width 10 height 14
click at [500, 102] on link "69100 SDC [PERSON_NAME]" at bounding box center [510, 103] width 227 height 18
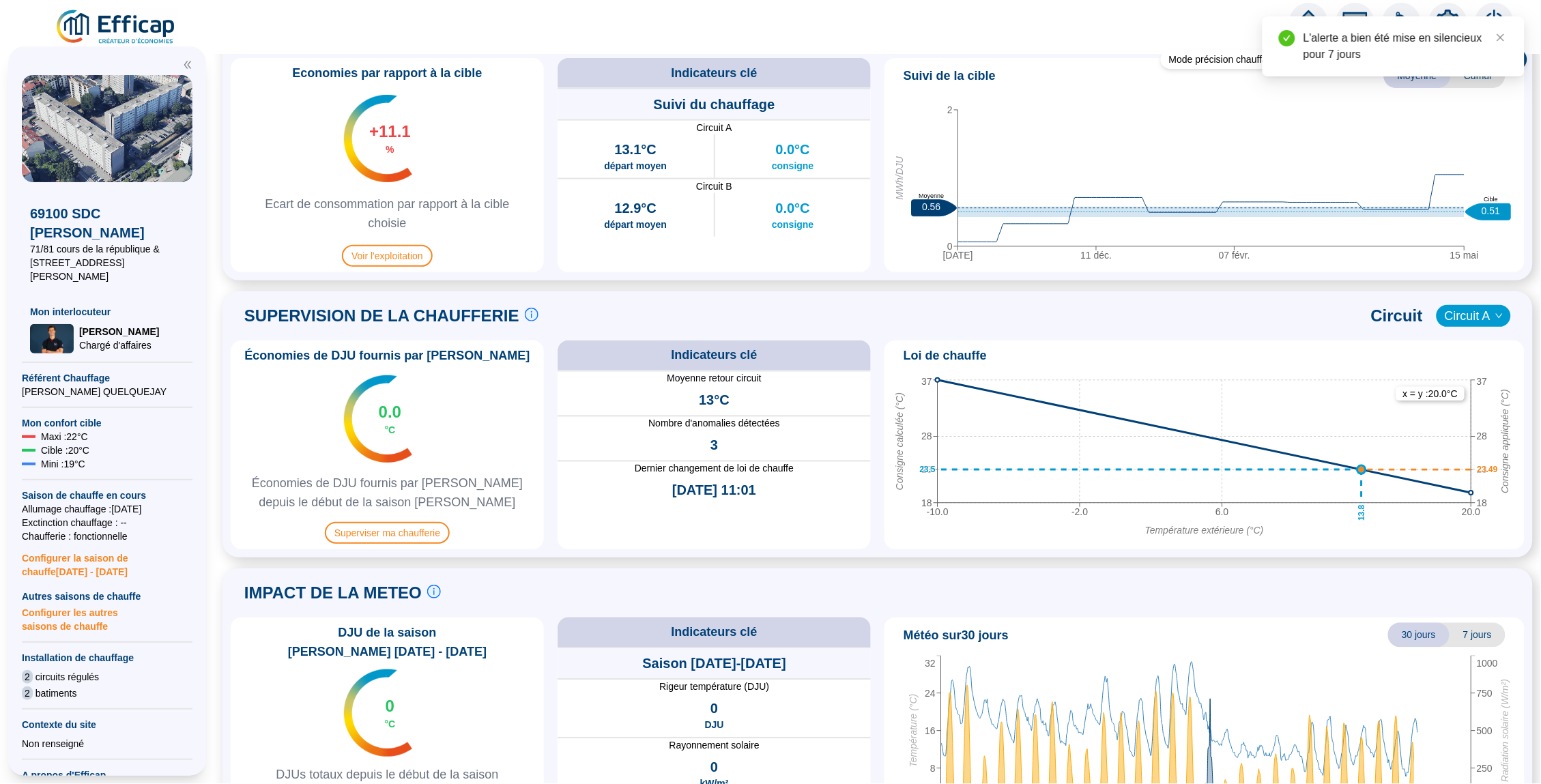
scroll to position [744, 0]
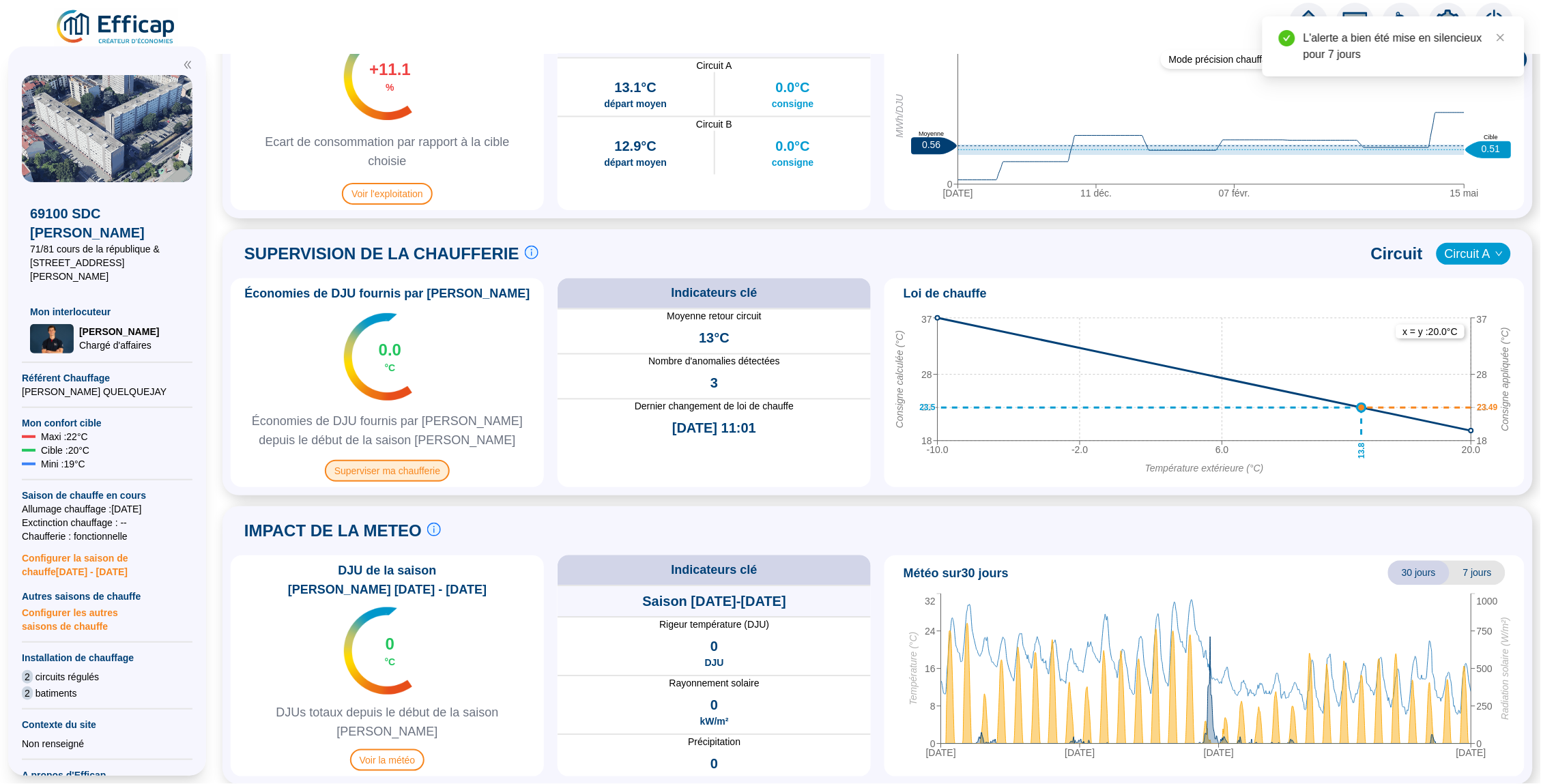
click at [401, 477] on span "Superviser ma chaufferie" at bounding box center [387, 470] width 125 height 22
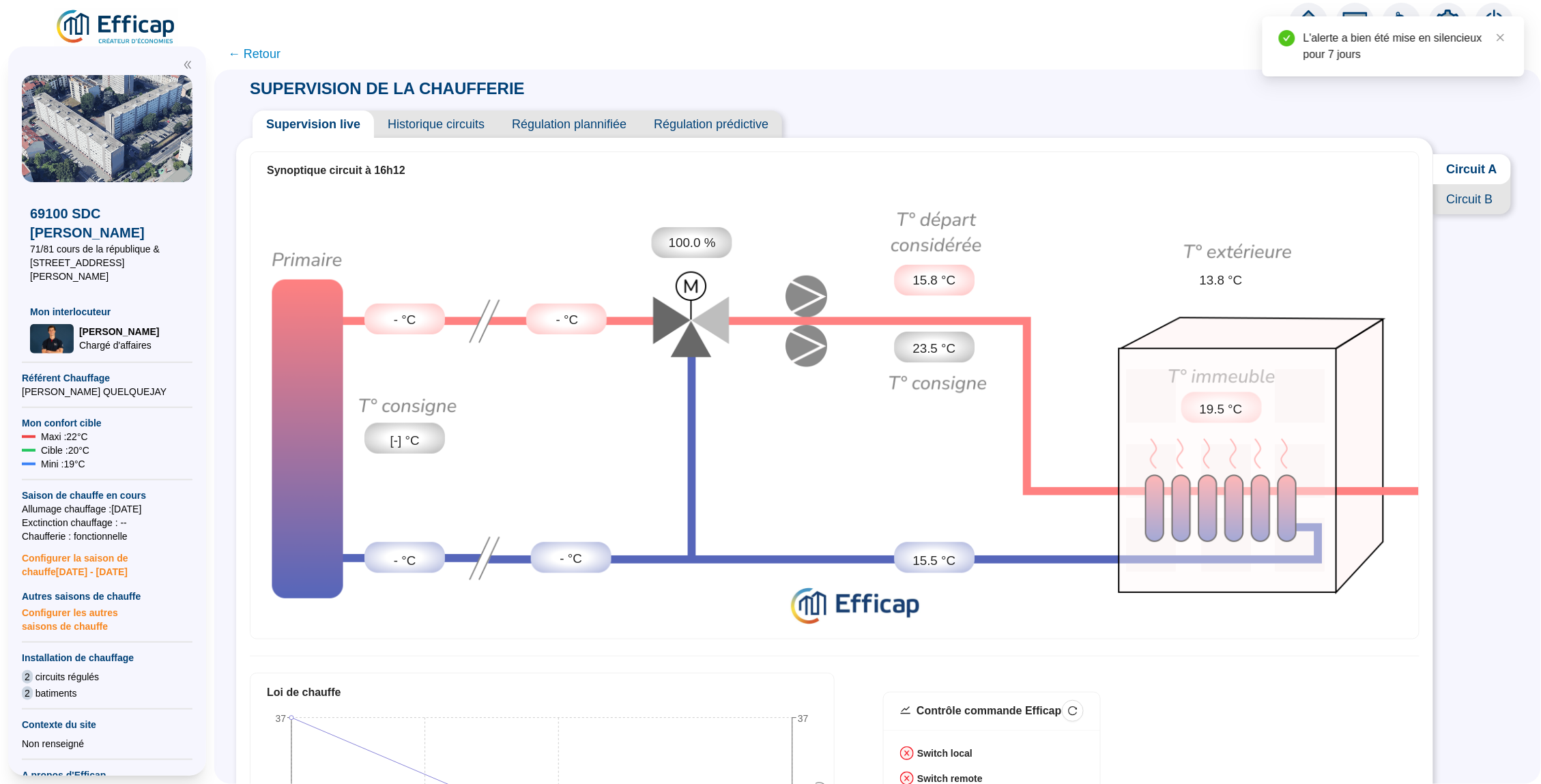
click at [432, 124] on span "Historique circuits" at bounding box center [436, 124] width 124 height 27
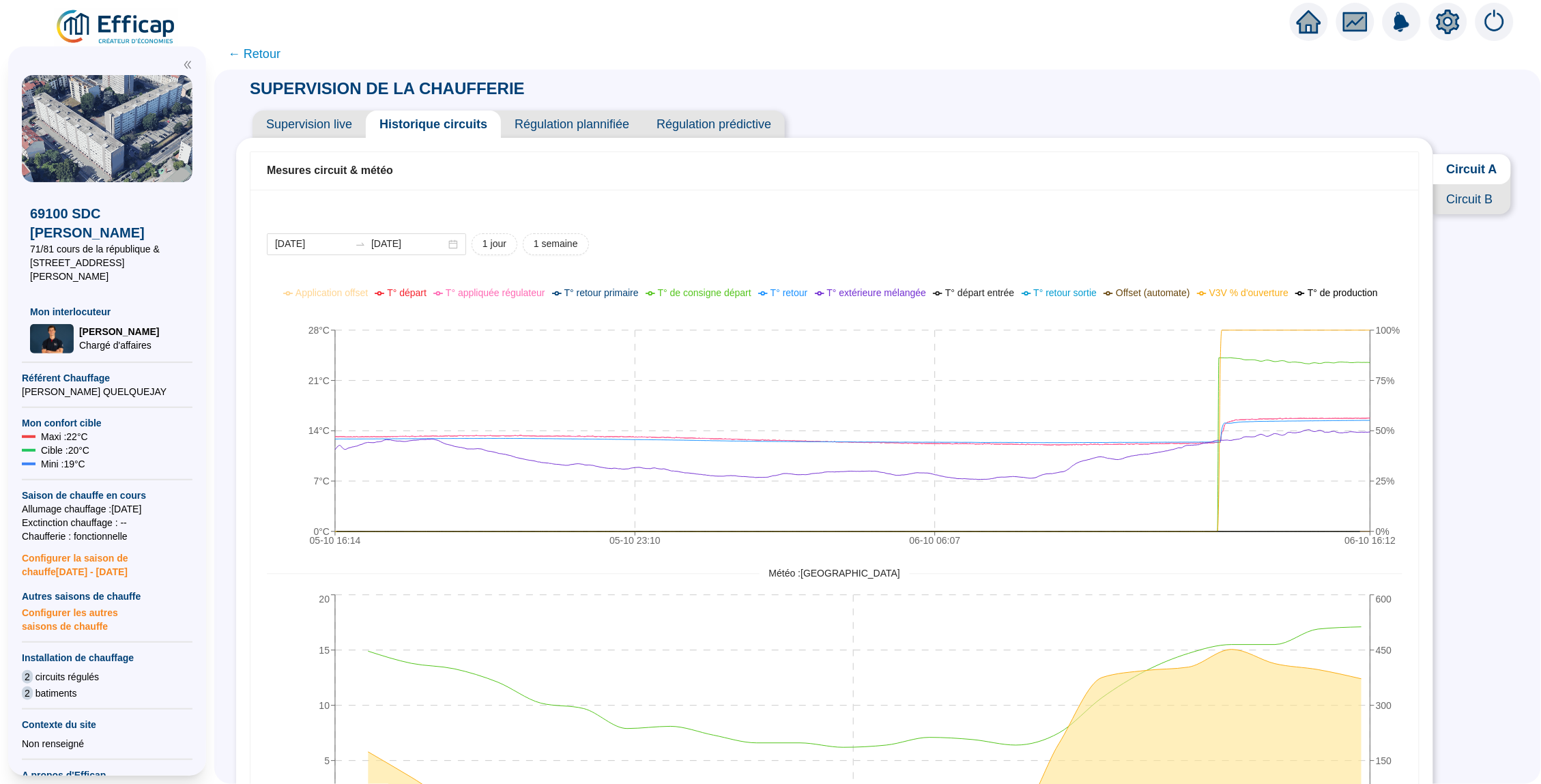
click at [363, 128] on span "Supervision live" at bounding box center [309, 124] width 113 height 27
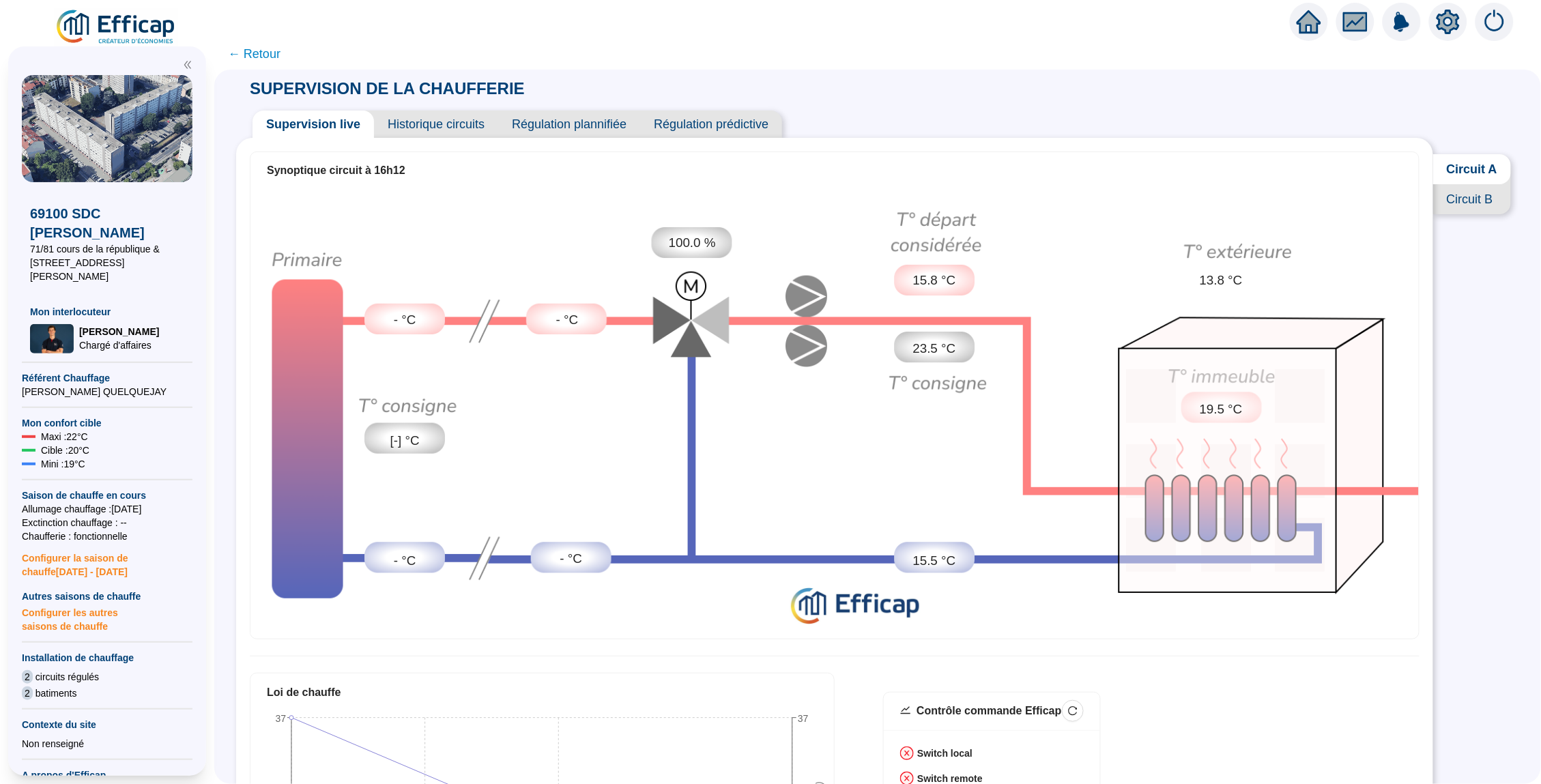
click at [447, 127] on span "Historique circuits" at bounding box center [436, 124] width 124 height 27
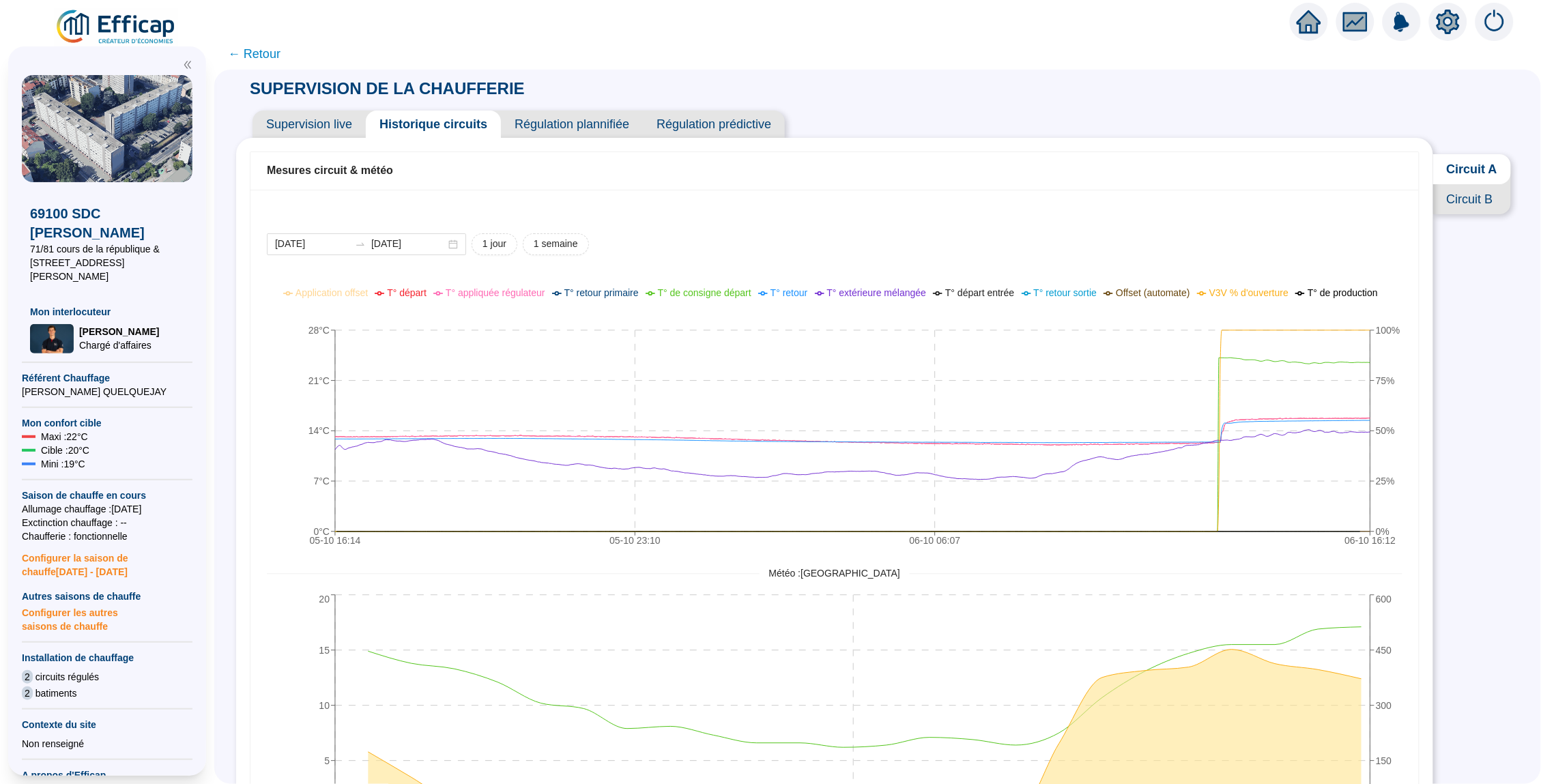
click at [344, 134] on span "Supervision live" at bounding box center [309, 124] width 113 height 27
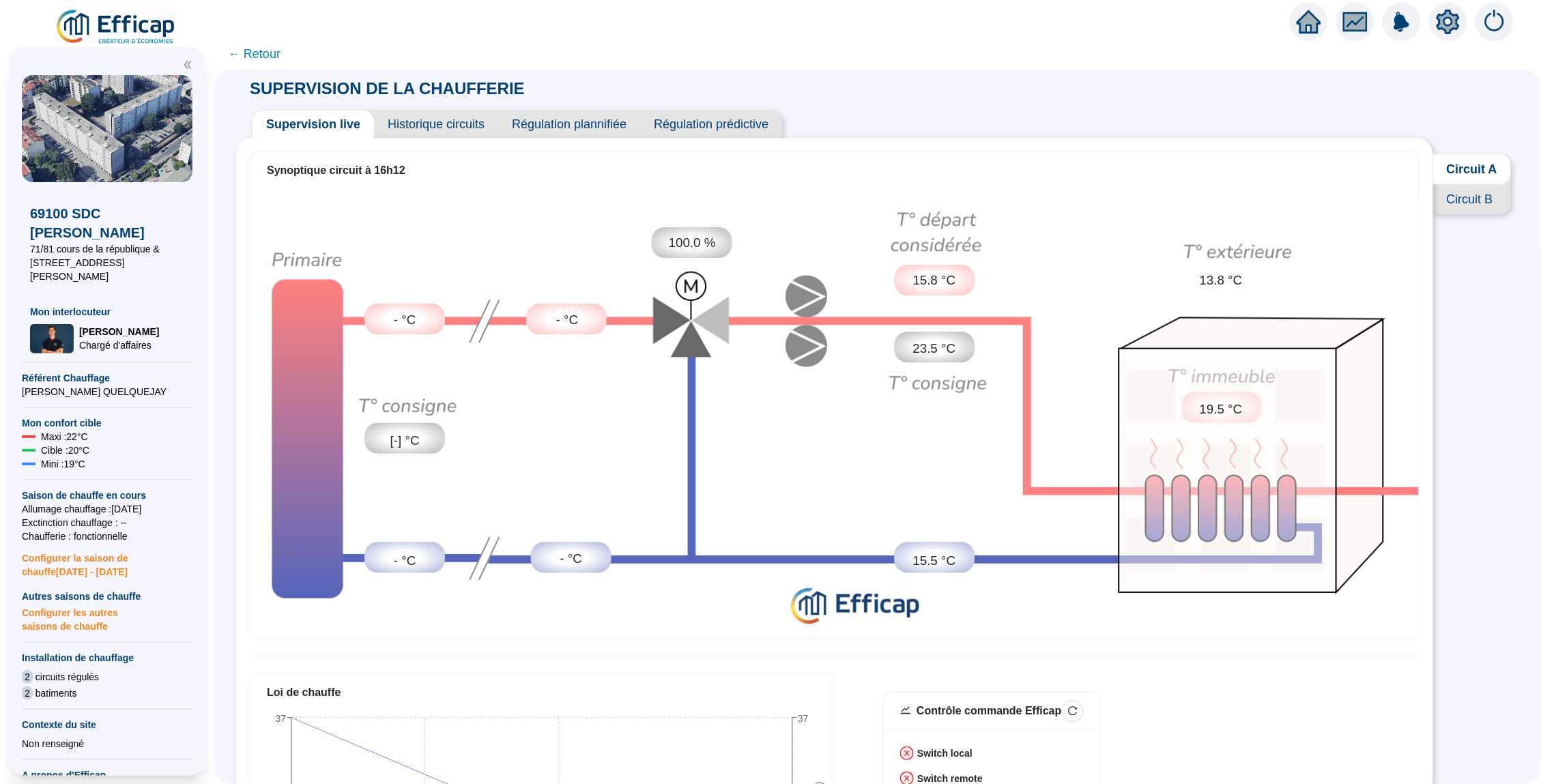
click at [261, 49] on span "← Retour" at bounding box center [255, 54] width 53 height 19
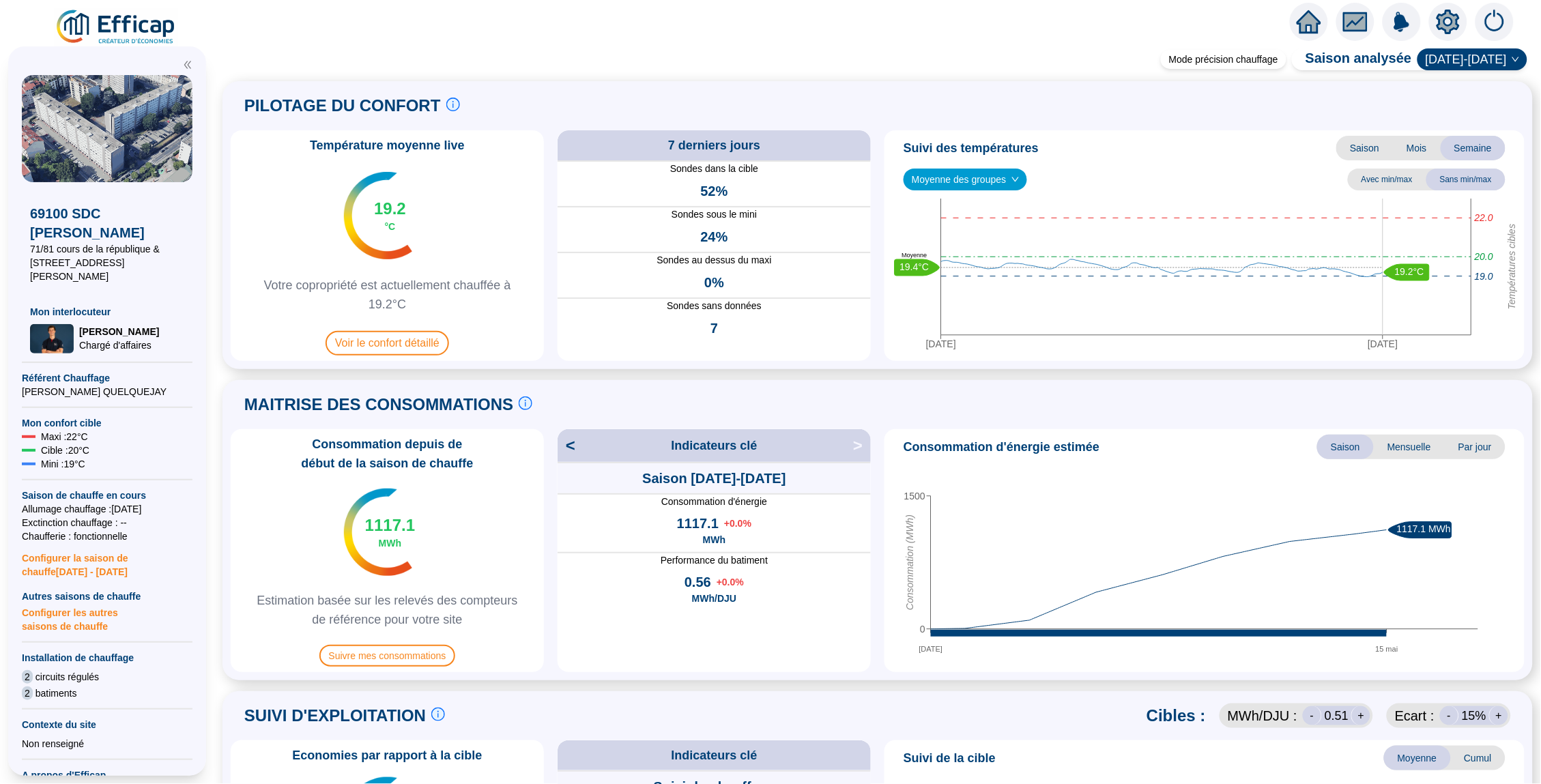
click at [1290, 26] on div at bounding box center [770, 19] width 1541 height 38
click at [1297, 26] on icon "home" at bounding box center [1309, 22] width 24 height 24
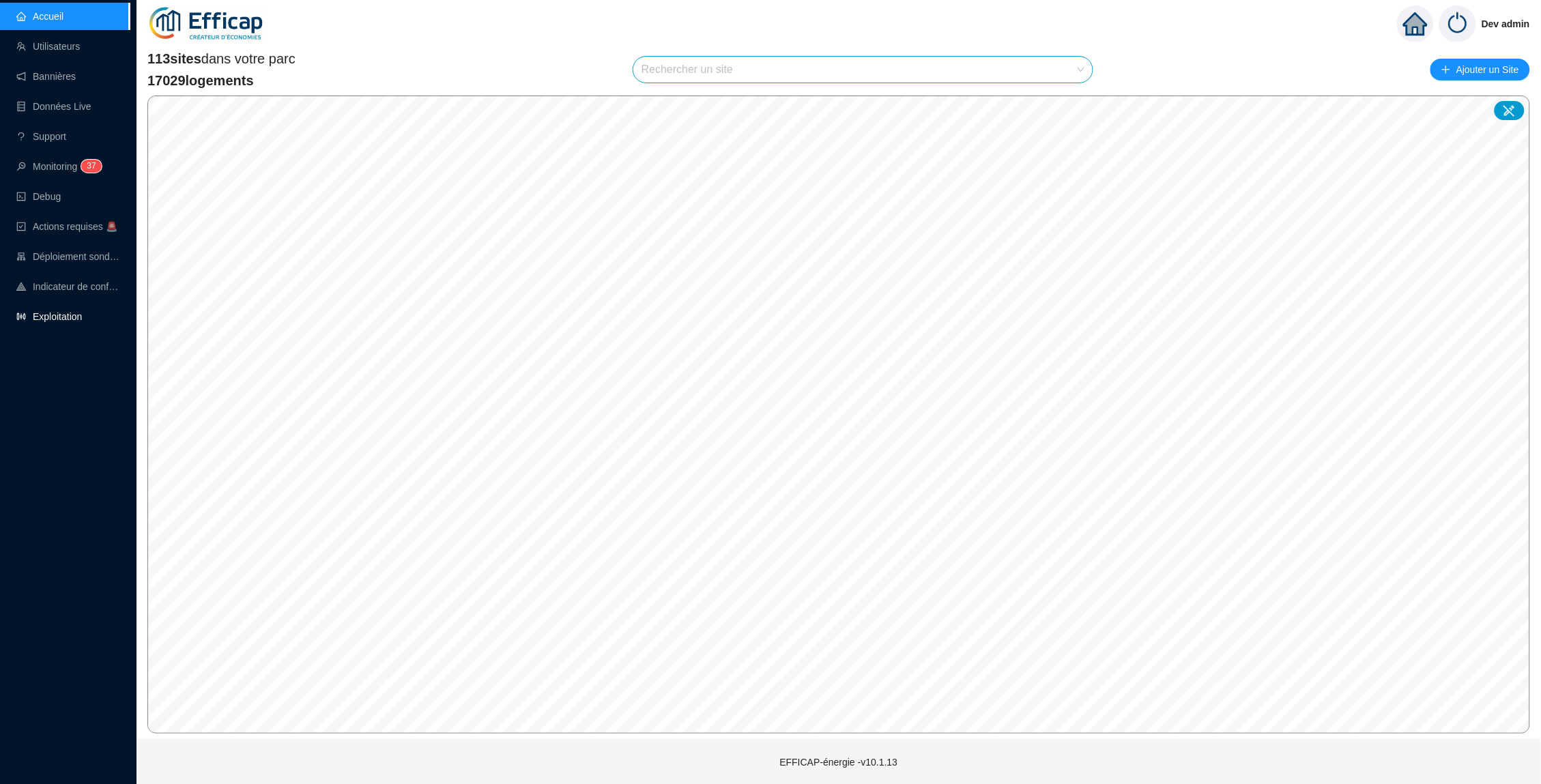
click at [82, 311] on link "Exploitation" at bounding box center [49, 317] width 65 height 11
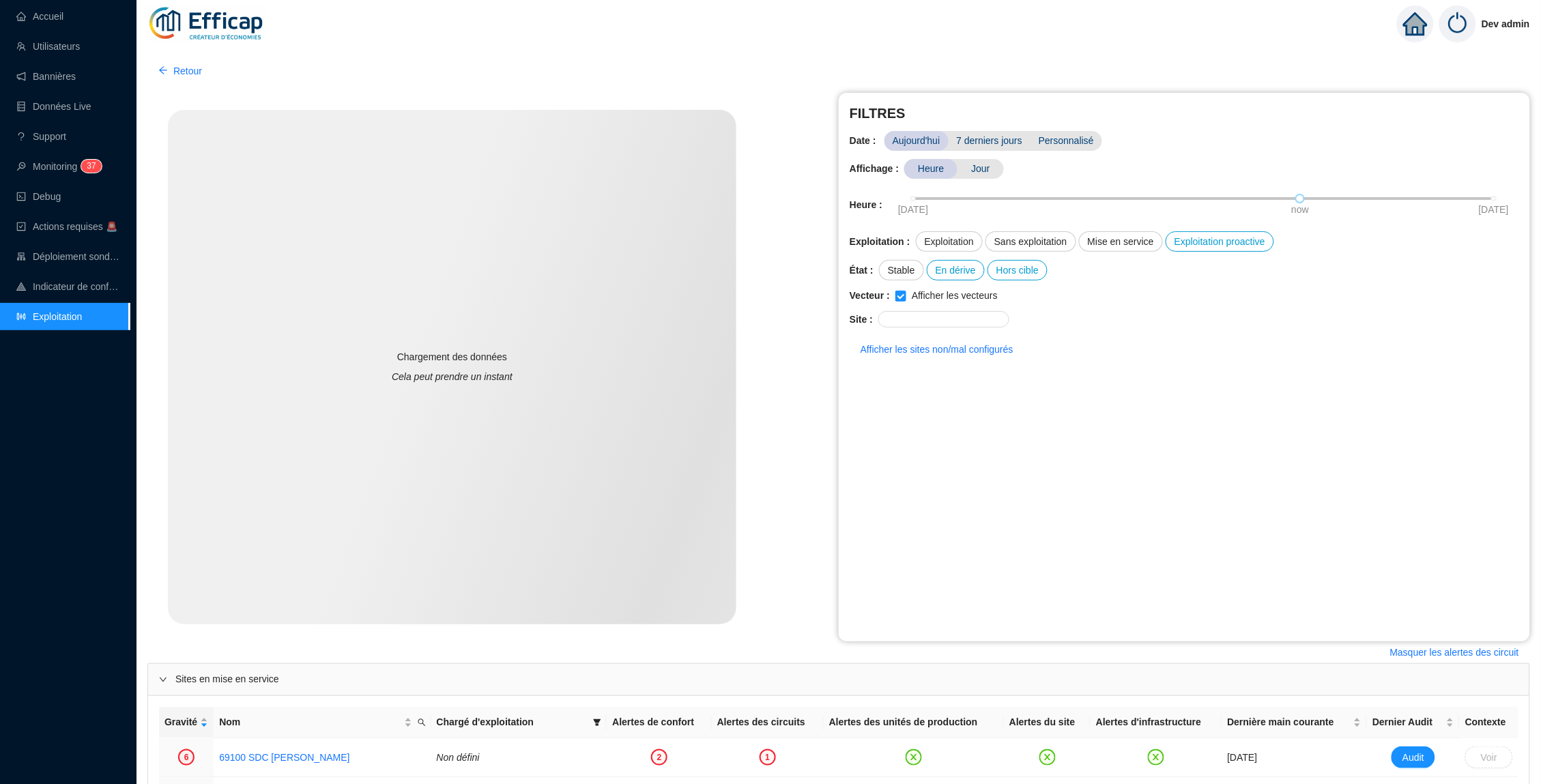
click at [82, 314] on link "Exploitation" at bounding box center [49, 317] width 65 height 11
